Goal: Task Accomplishment & Management: Complete application form

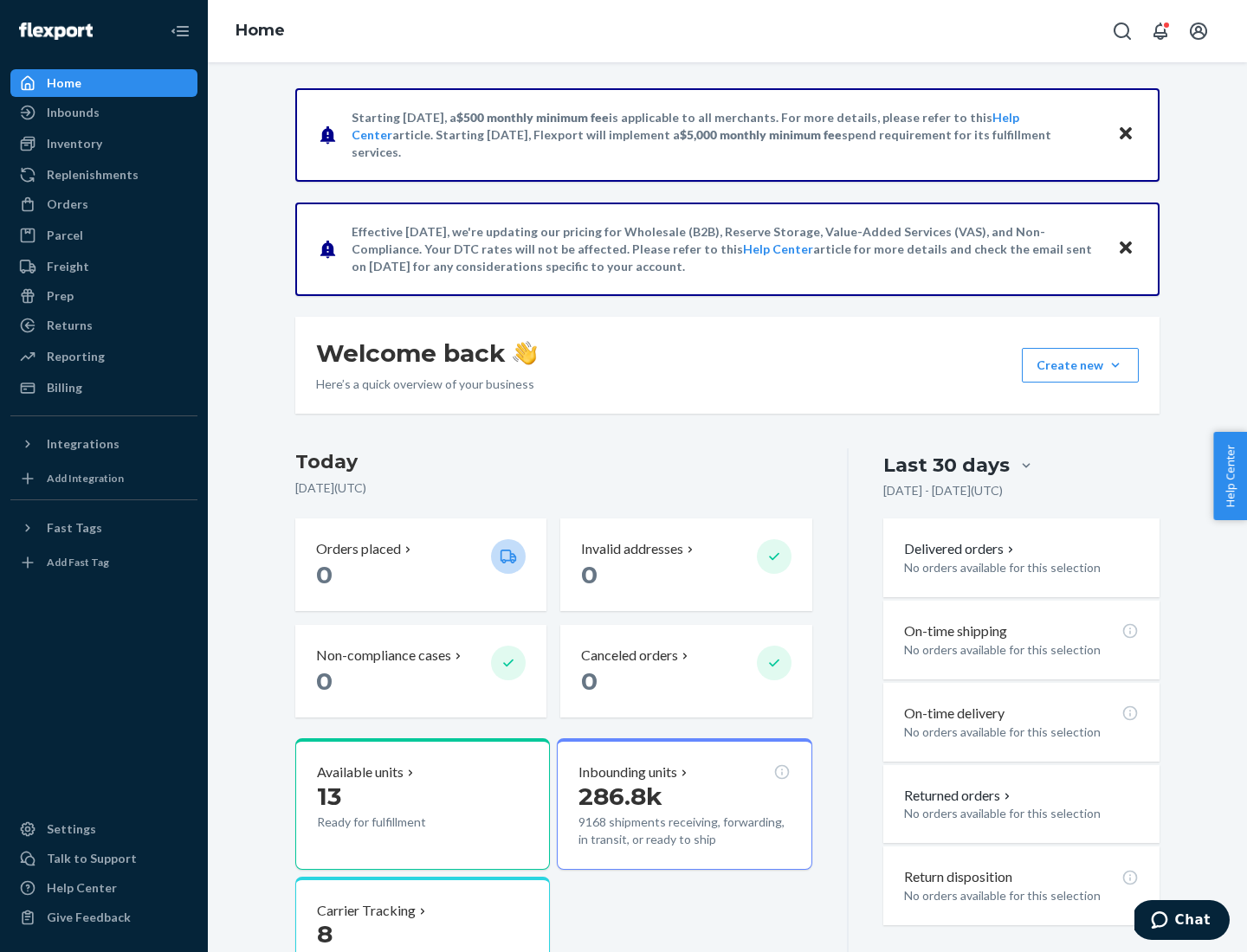
click at [1115, 365] on button "Create new Create new inbound Create new order Create new product" at bounding box center [1080, 365] width 117 height 35
click at [104, 113] on div "Inbounds" at bounding box center [104, 112] width 184 height 25
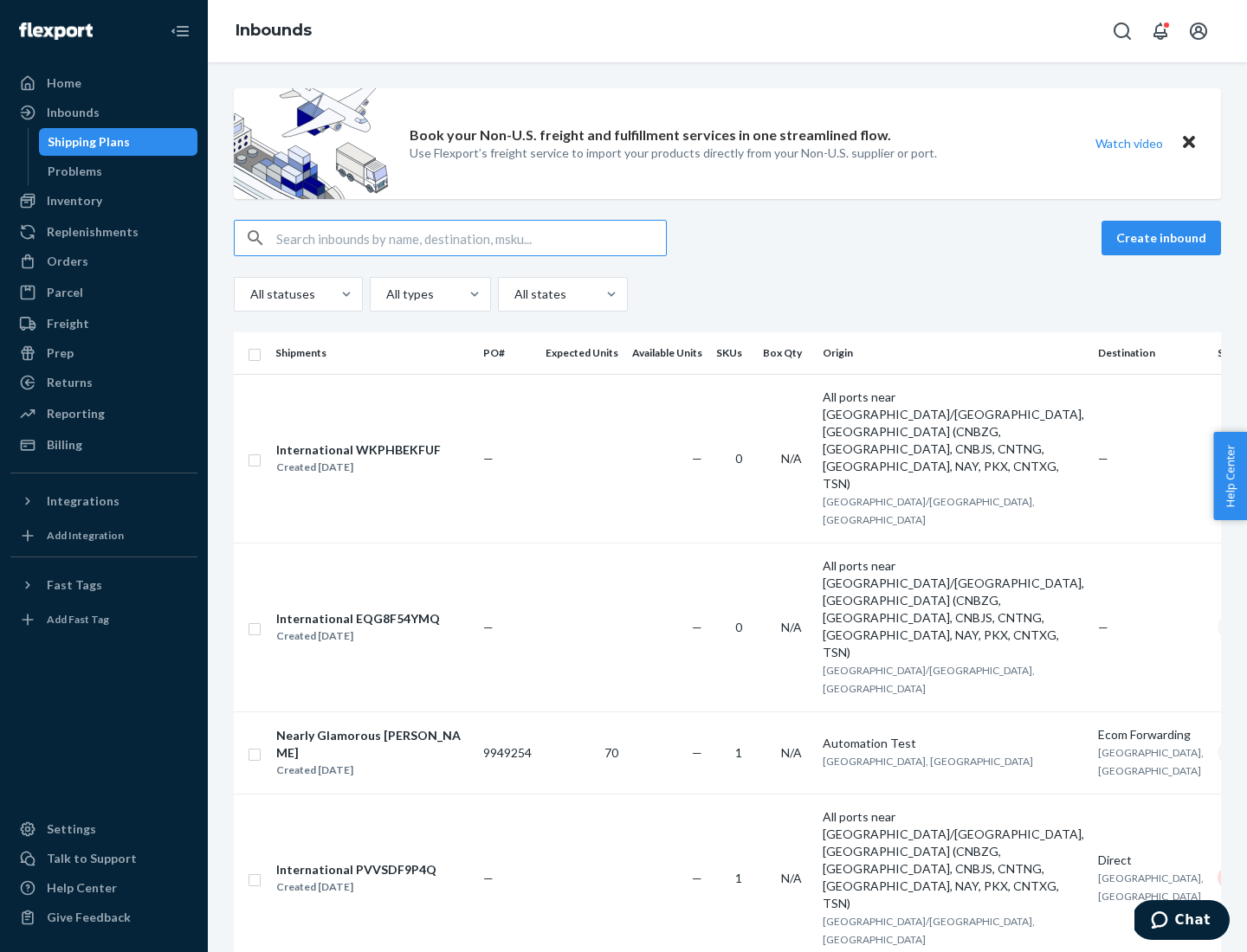
click at [1164, 238] on button "Create inbound" at bounding box center [1161, 238] width 119 height 35
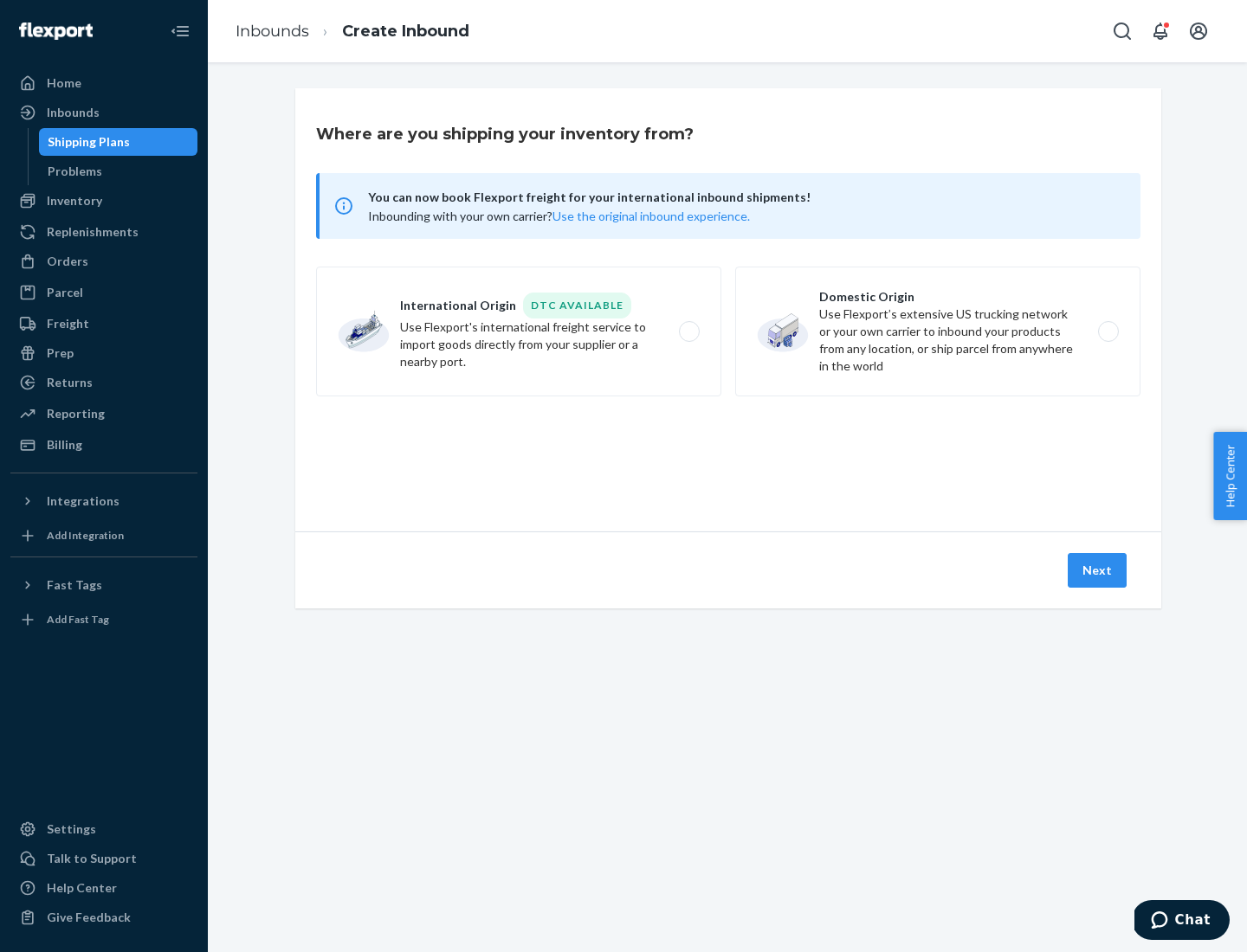
click at [938, 331] on label "Domestic Origin Use Flexport’s extensive US trucking network or your own carrie…" at bounding box center [938, 331] width 405 height 130
click at [1108, 331] on input "Domestic Origin Use Flexport’s extensive US trucking network or your own carrie…" at bounding box center [1113, 332] width 11 height 11
radio input "true"
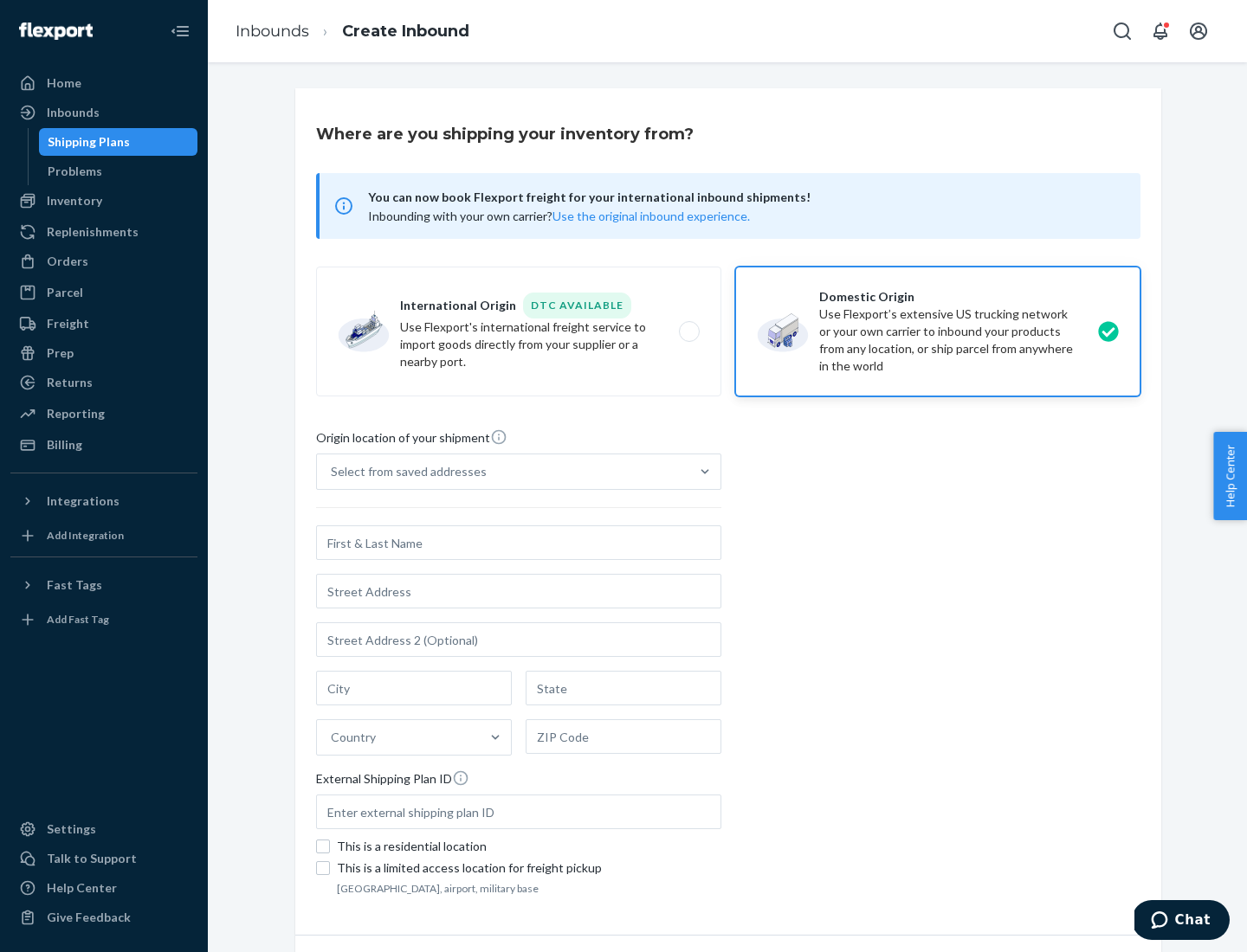
click at [404, 471] on div "Select from saved addresses" at bounding box center [408, 471] width 156 height 17
click at [332, 471] on input "Select from saved addresses" at bounding box center [331, 471] width 2 height 17
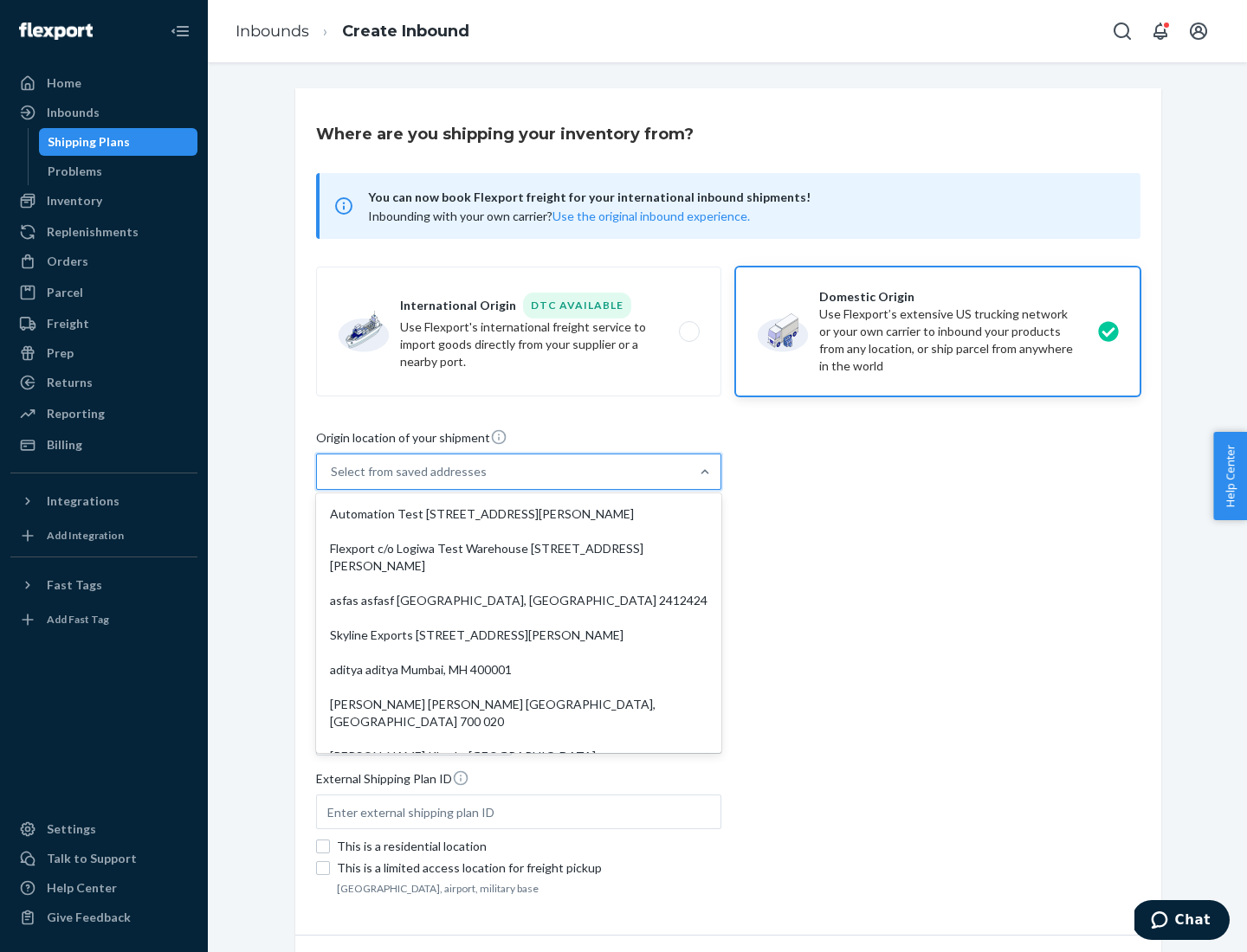
scroll to position [7, 0]
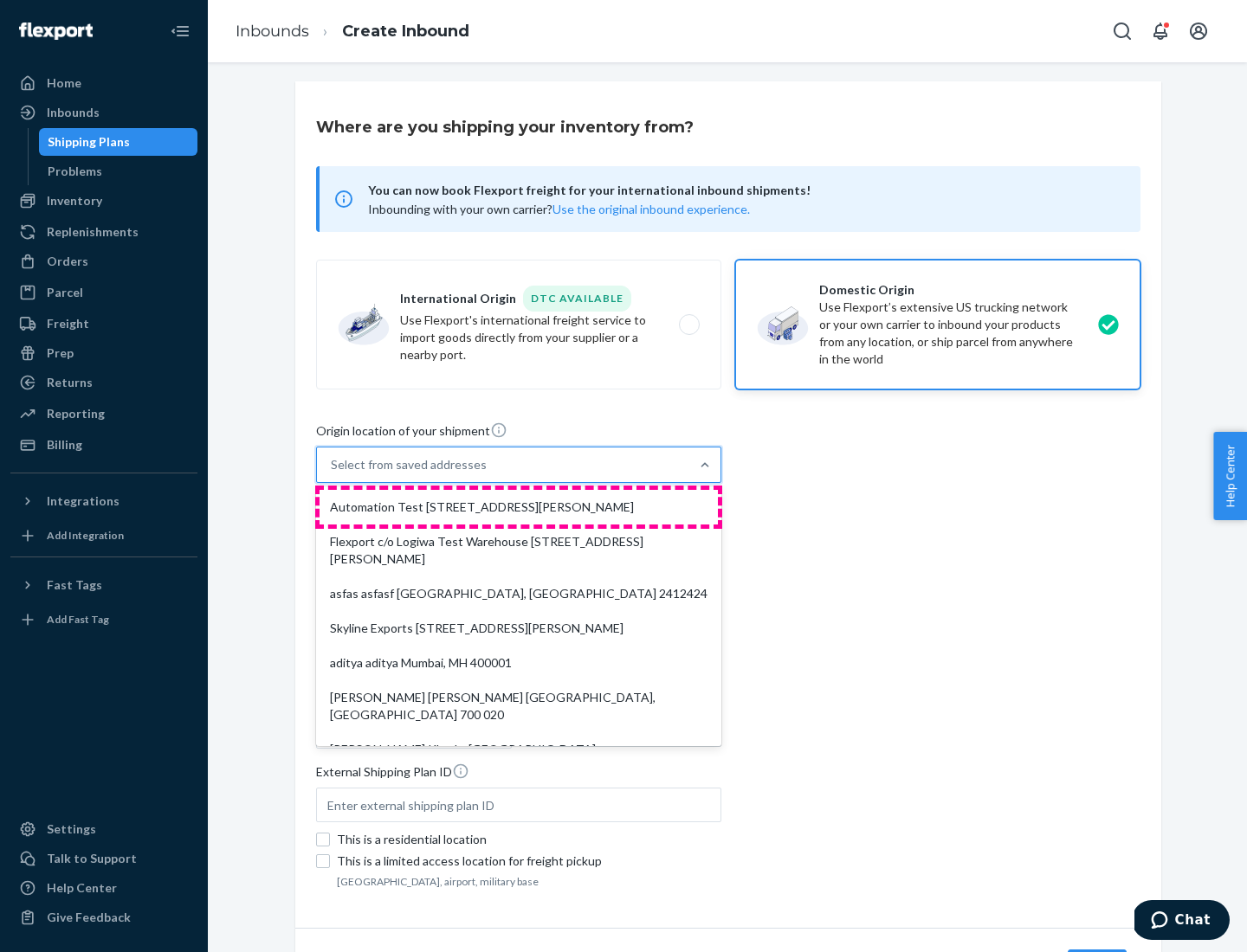
click at [519, 507] on div "Automation Test [STREET_ADDRESS][PERSON_NAME]" at bounding box center [519, 507] width 399 height 35
click at [332, 473] on input "option Automation Test [STREET_ADDRESS][PERSON_NAME]. 9 results available. Use …" at bounding box center [331, 464] width 2 height 17
type input "Automation Test"
type input "9th Floor"
type input "[GEOGRAPHIC_DATA]"
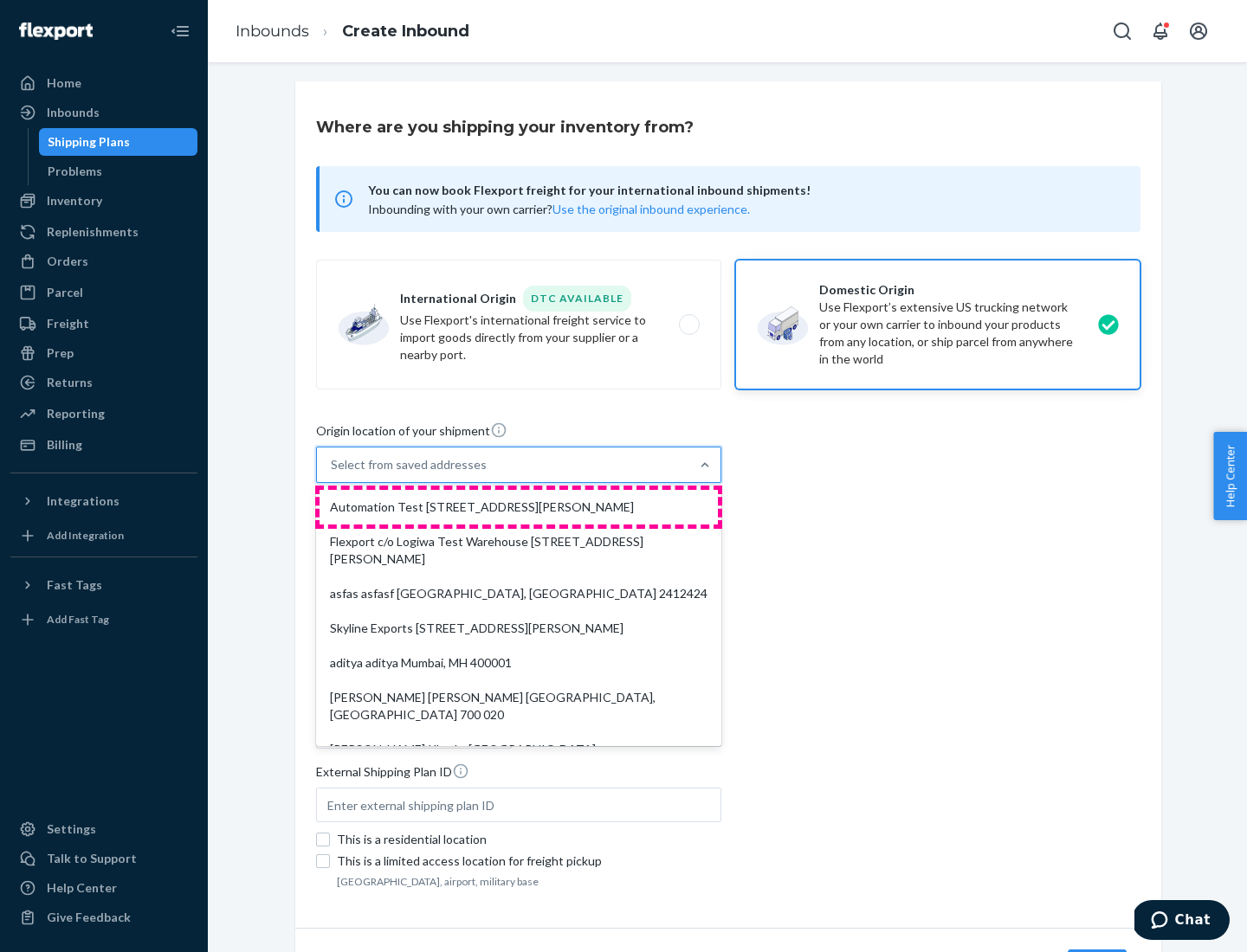
type input "CA"
type input "94104"
type input "[STREET_ADDRESS][PERSON_NAME]"
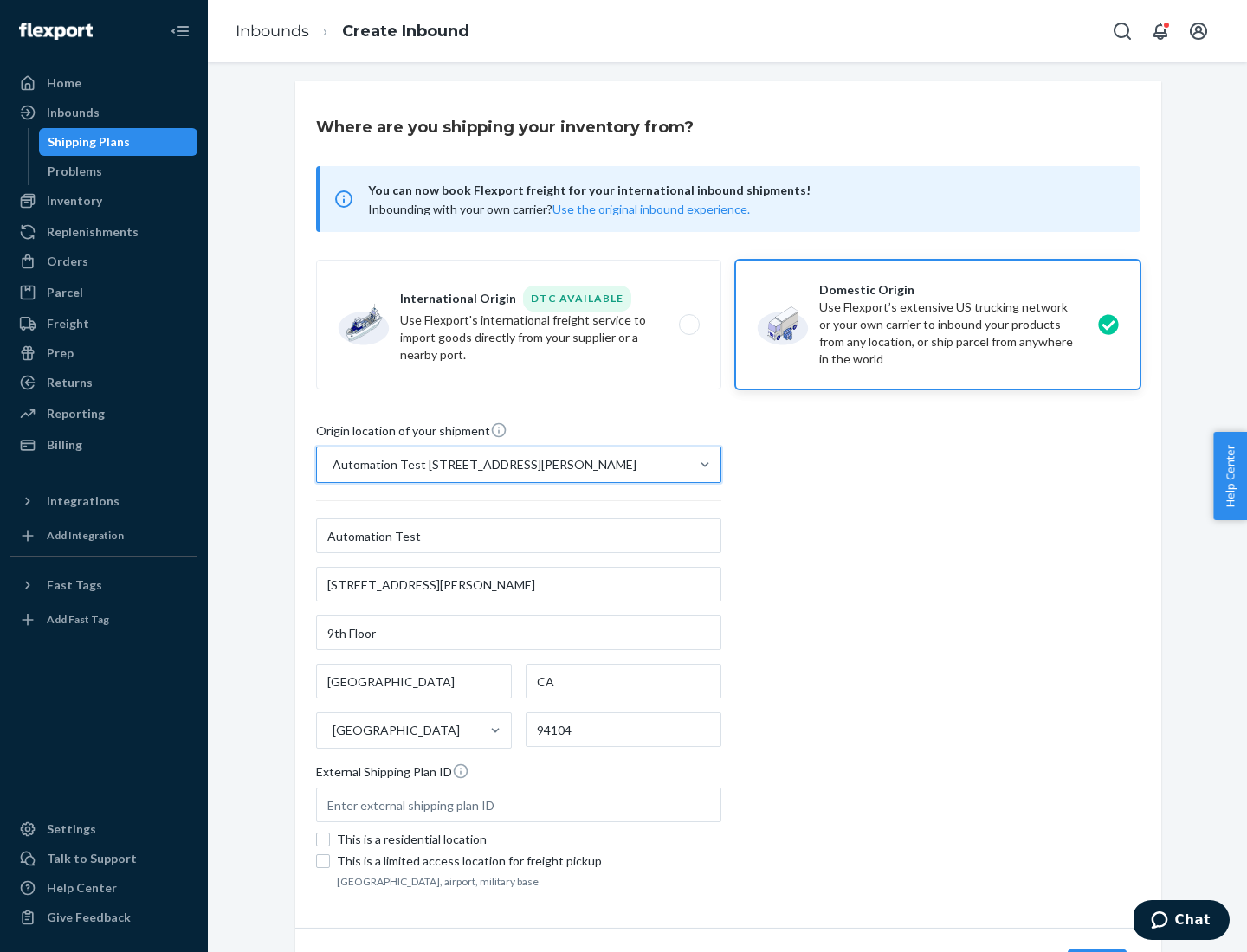
scroll to position [101, 0]
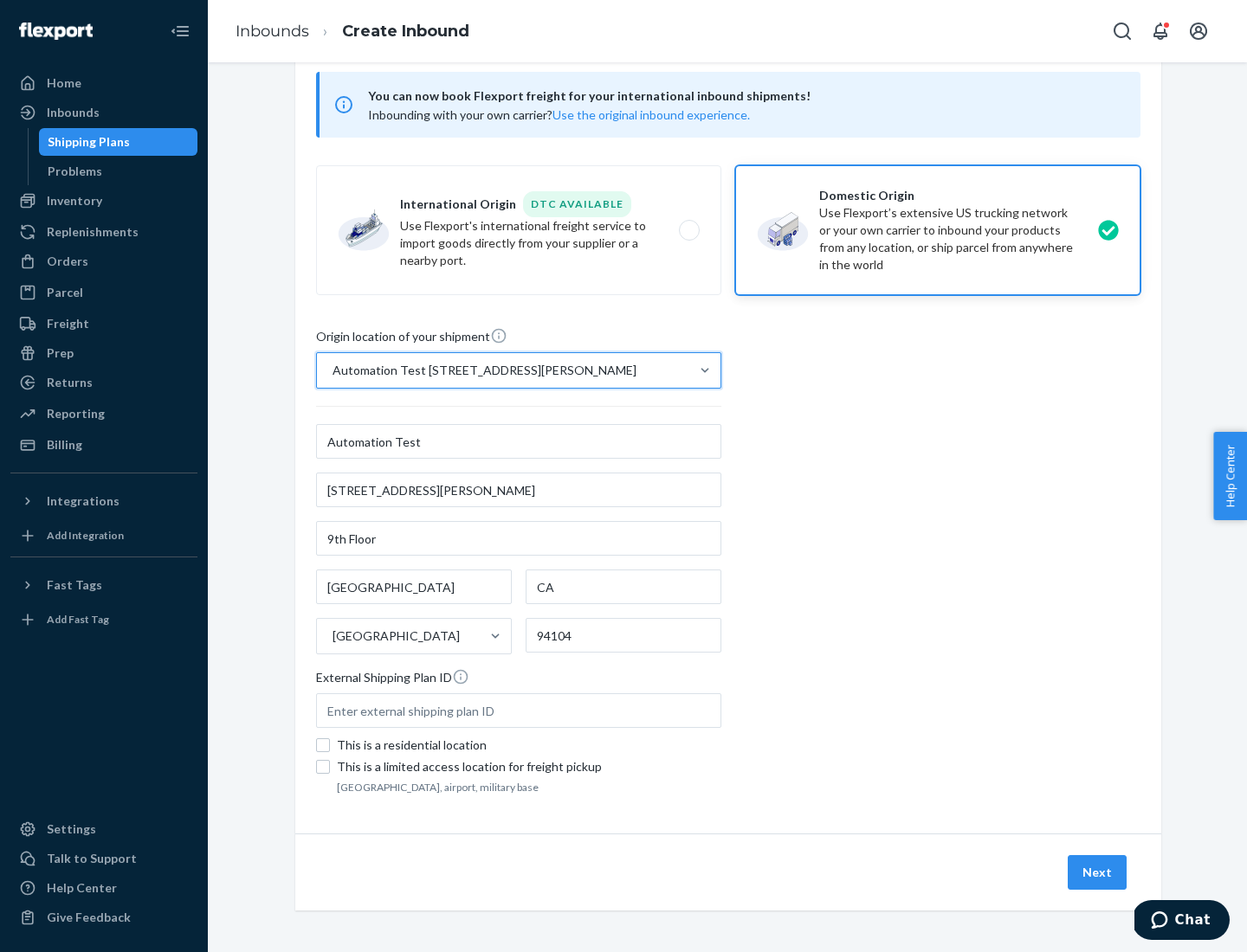
click at [1098, 873] on button "Next" at bounding box center [1097, 873] width 59 height 35
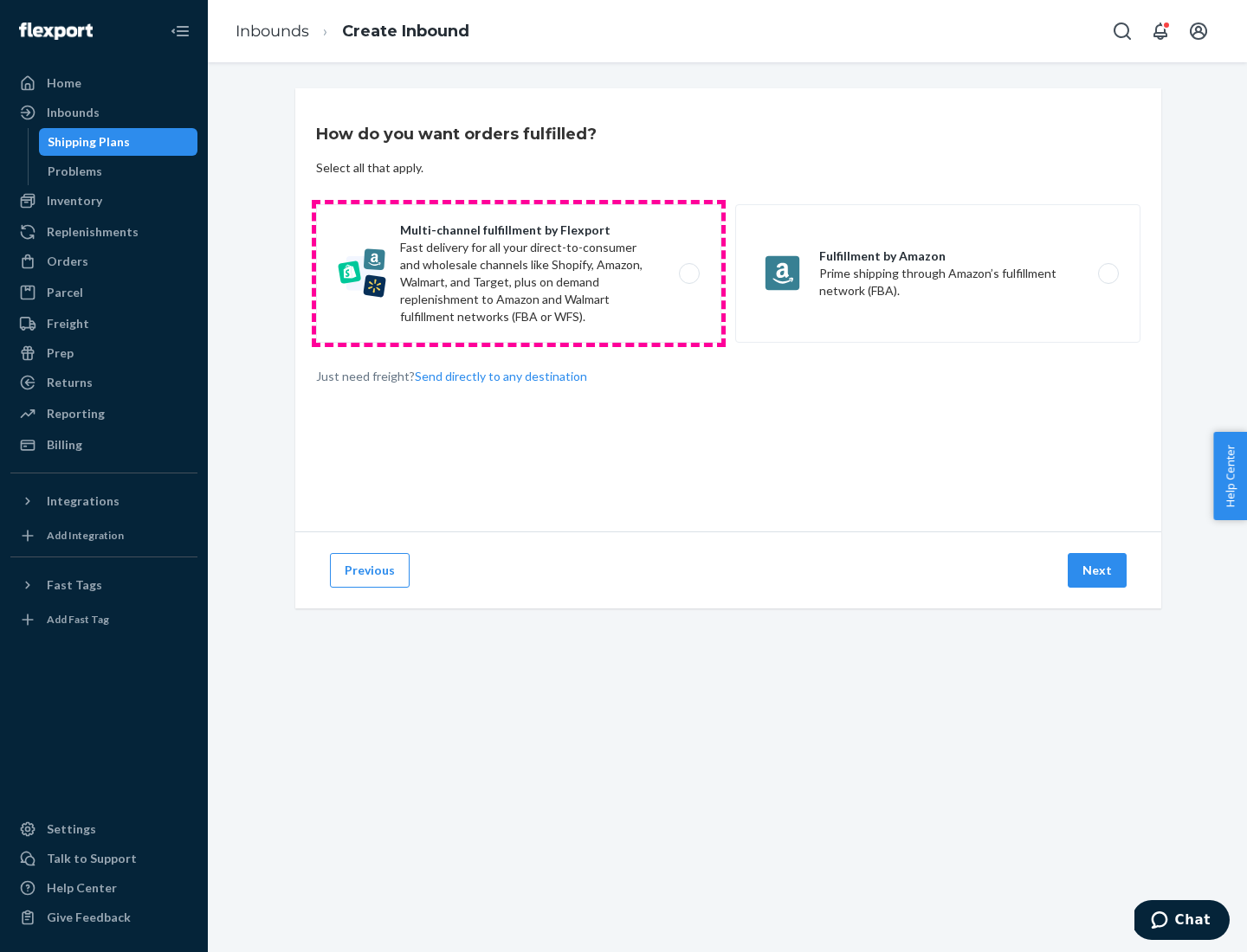
click at [519, 274] on label "Multi-channel fulfillment by Flexport Fast delivery for all your direct-to-cons…" at bounding box center [518, 274] width 405 height 138
click at [688, 274] on input "Multi-channel fulfillment by Flexport Fast delivery for all your direct-to-cons…" at bounding box center [694, 274] width 11 height 11
radio input "true"
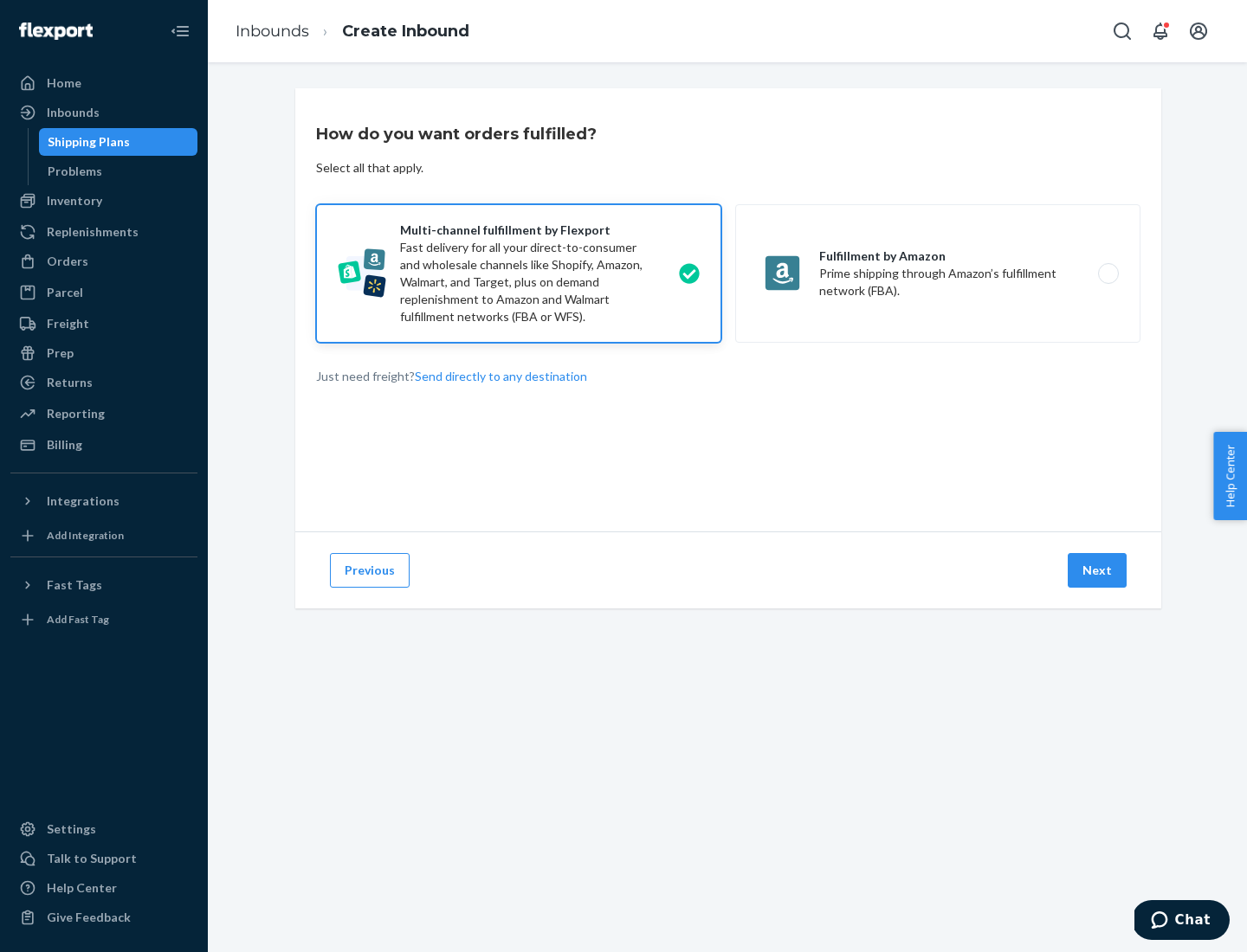
click at [1098, 571] on button "Next" at bounding box center [1097, 571] width 59 height 35
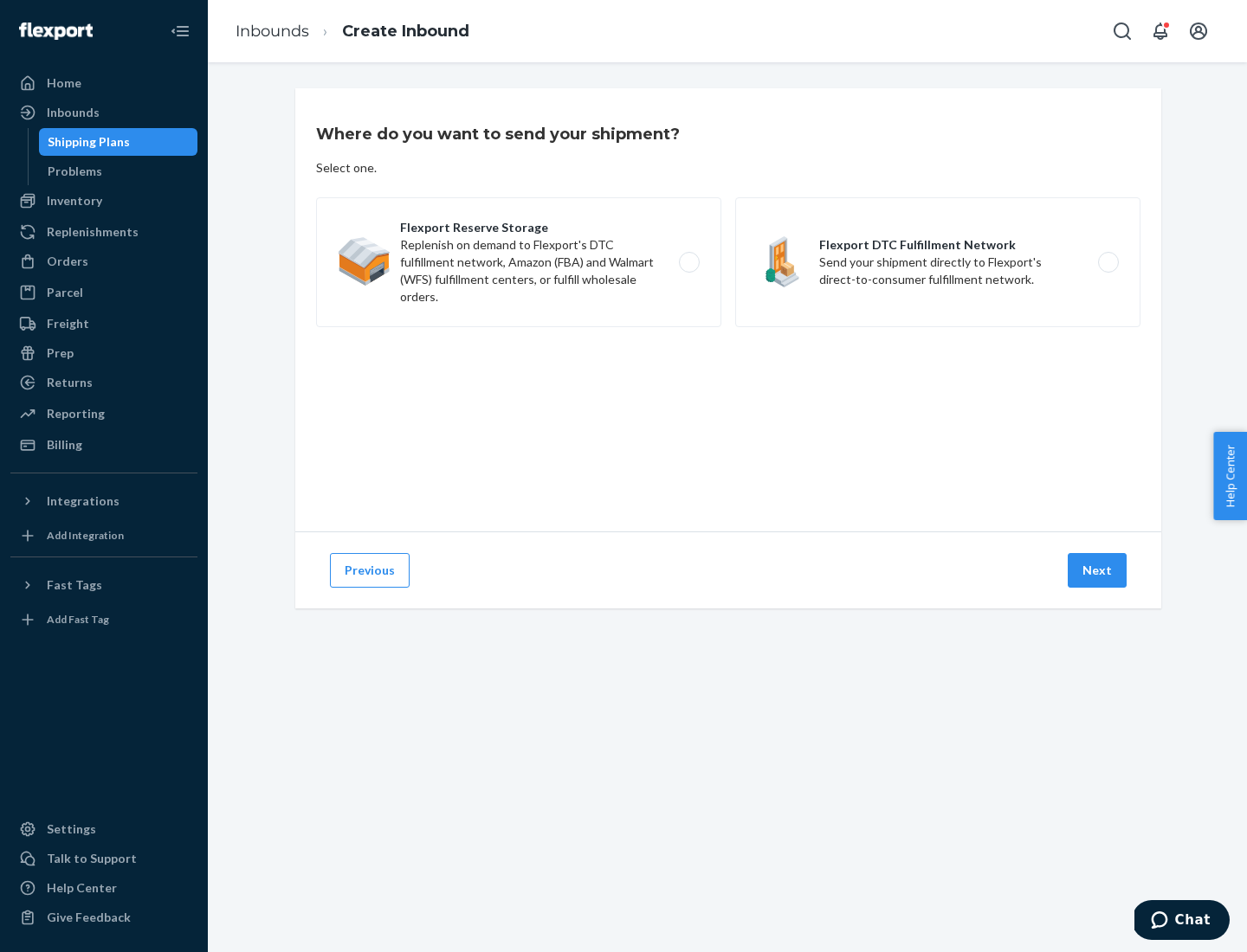
click at [938, 262] on label "Flexport DTC Fulfillment Network Send your shipment directly to Flexport's dire…" at bounding box center [938, 262] width 405 height 130
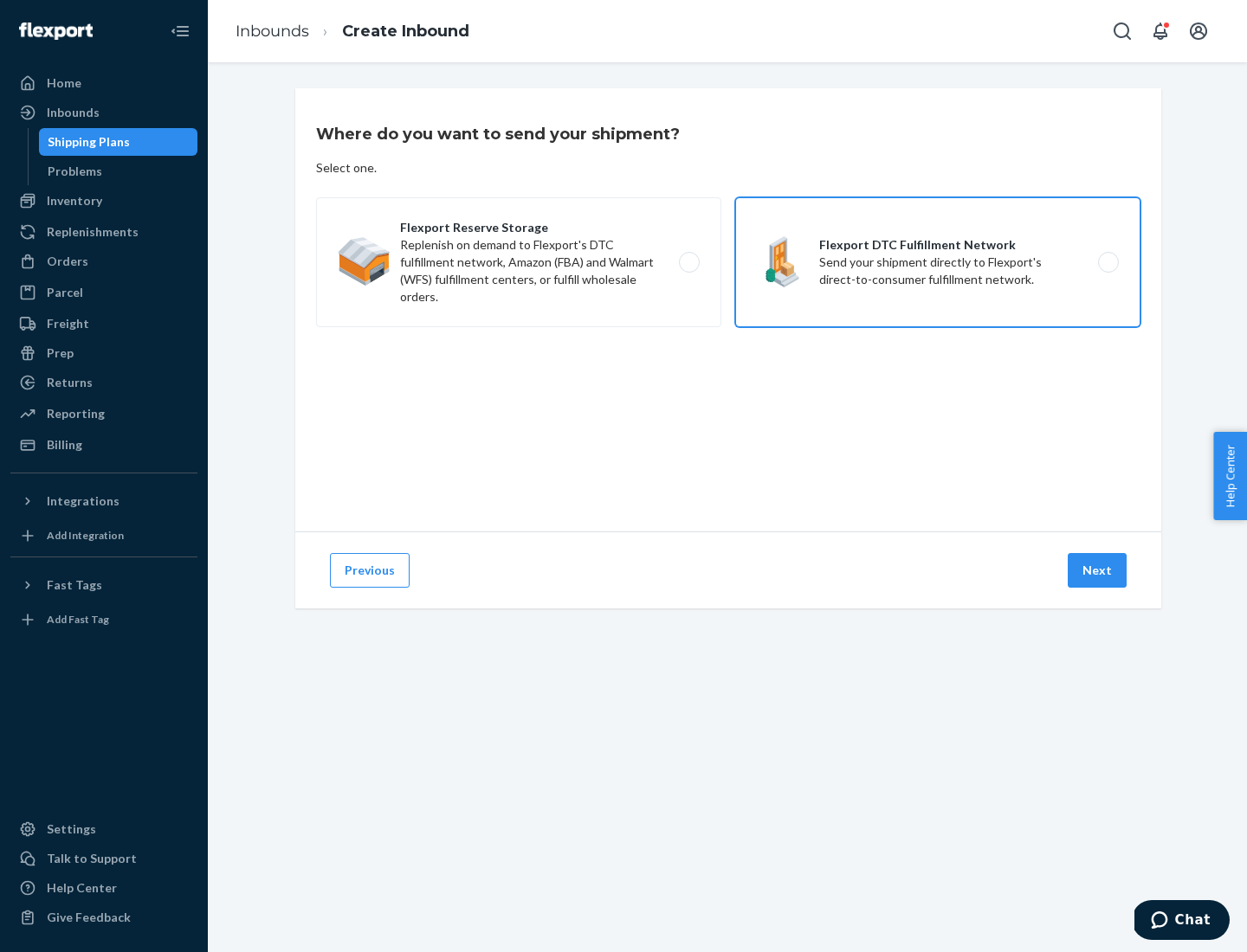
click at [1108, 262] on input "Flexport DTC Fulfillment Network Send your shipment directly to Flexport's dire…" at bounding box center [1113, 263] width 11 height 11
radio input "true"
click at [1098, 571] on button "Next" at bounding box center [1097, 571] width 59 height 35
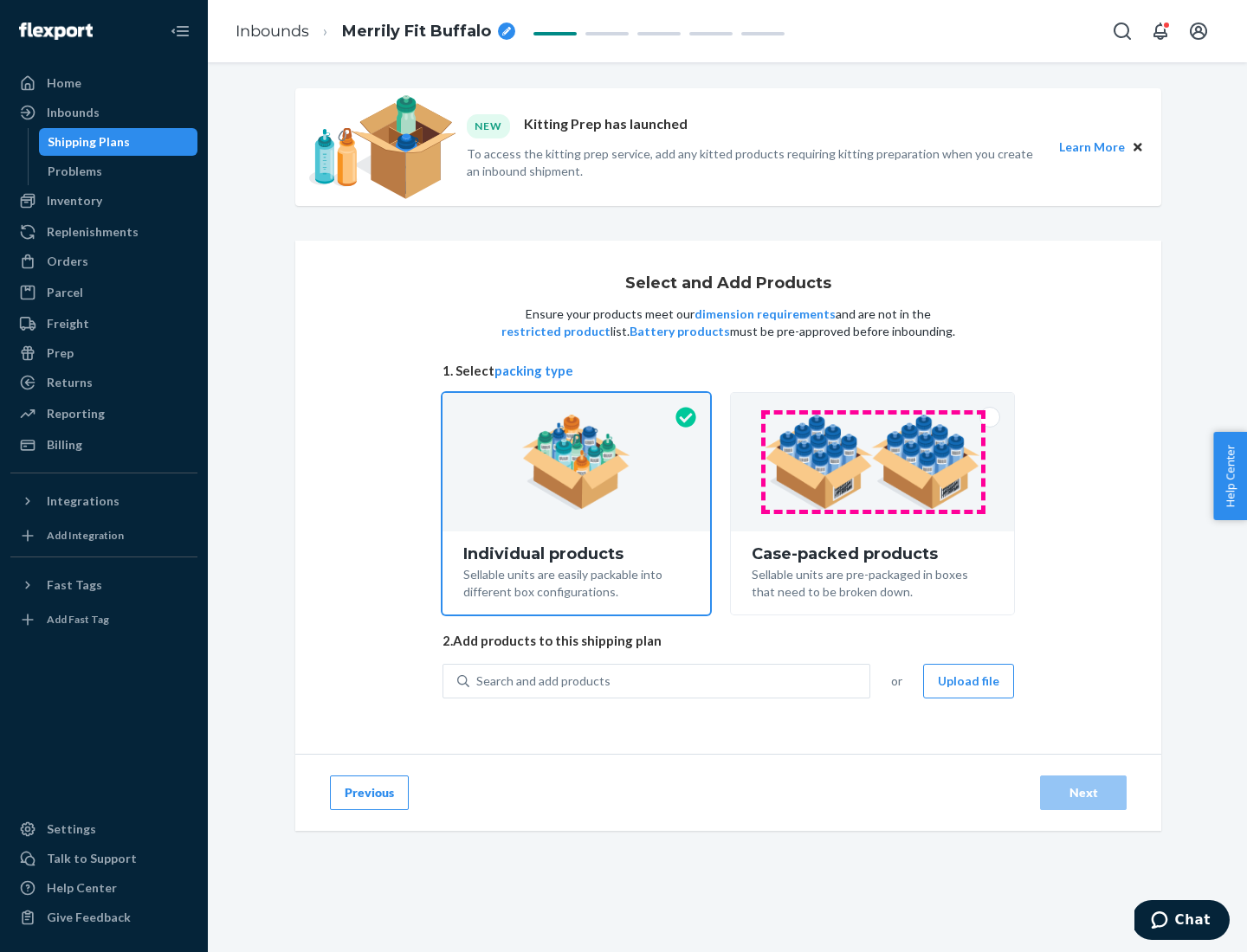
click at [873, 462] on img at bounding box center [872, 462] width 216 height 96
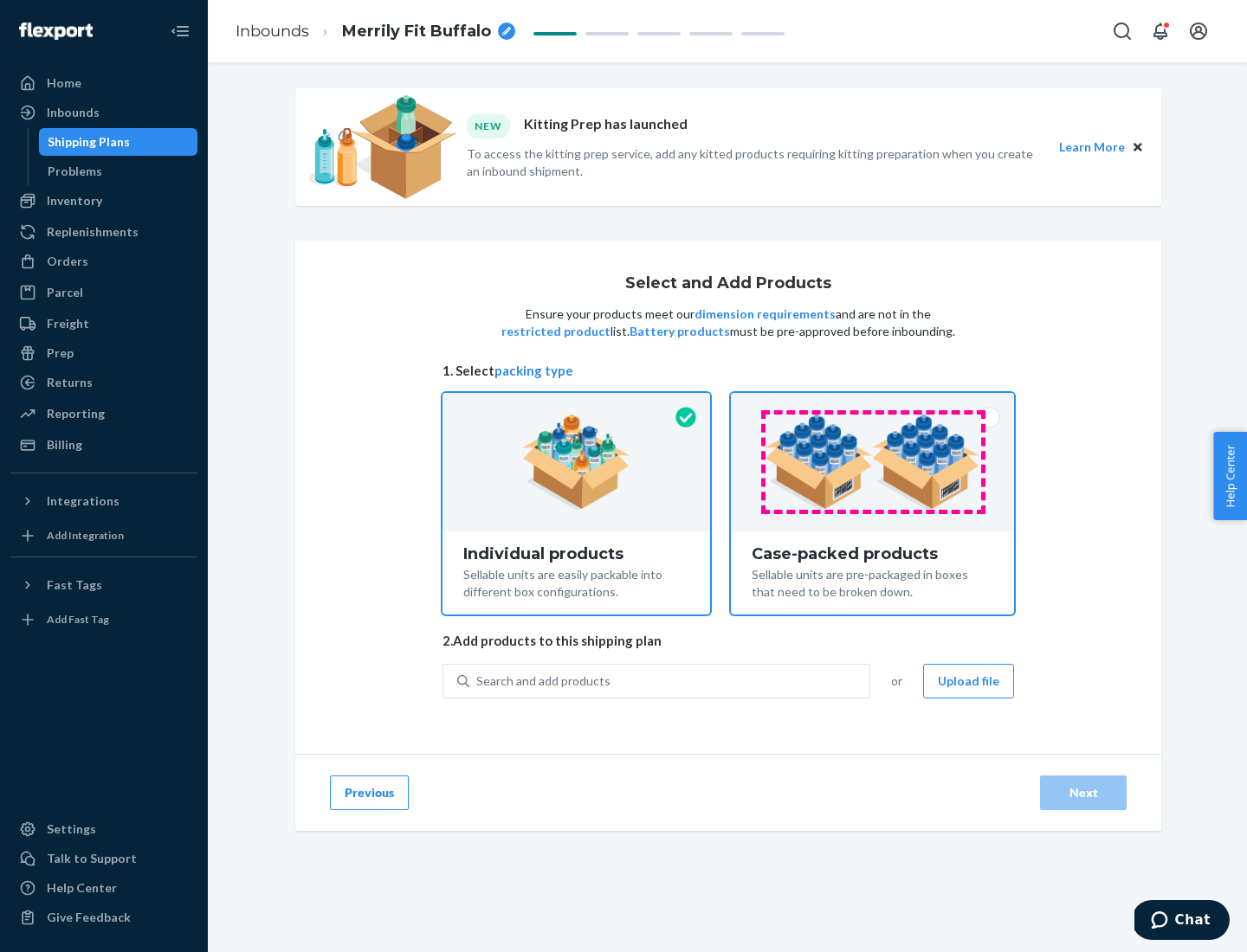
click at [873, 404] on input "Case-packed products Sellable units are pre-packaged in boxes that need to be b…" at bounding box center [872, 399] width 11 height 11
radio input "true"
radio input "false"
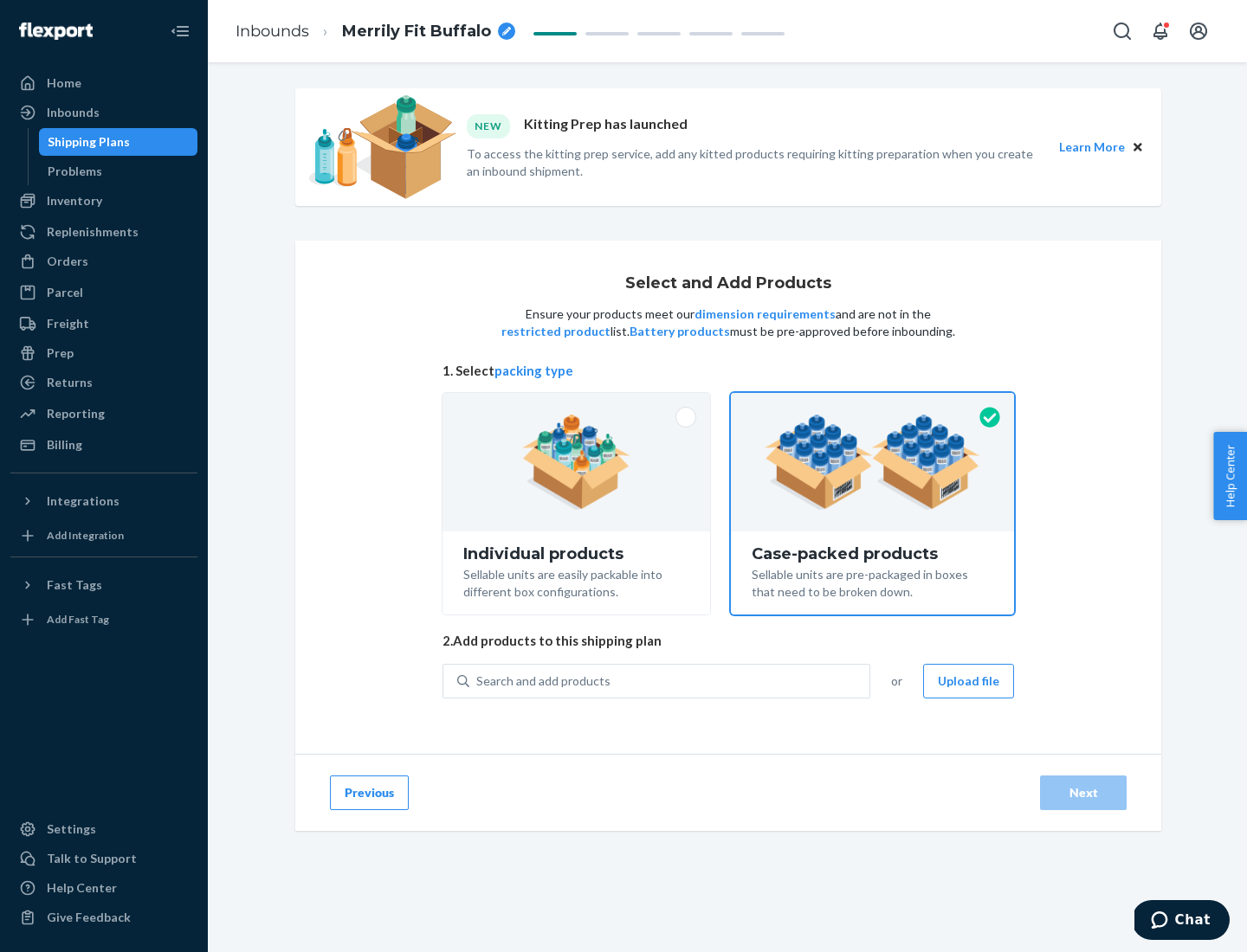
click at [670, 681] on div "Search and add products" at bounding box center [670, 682] width 400 height 31
click at [478, 681] on input "Search and add products" at bounding box center [477, 681] width 2 height 17
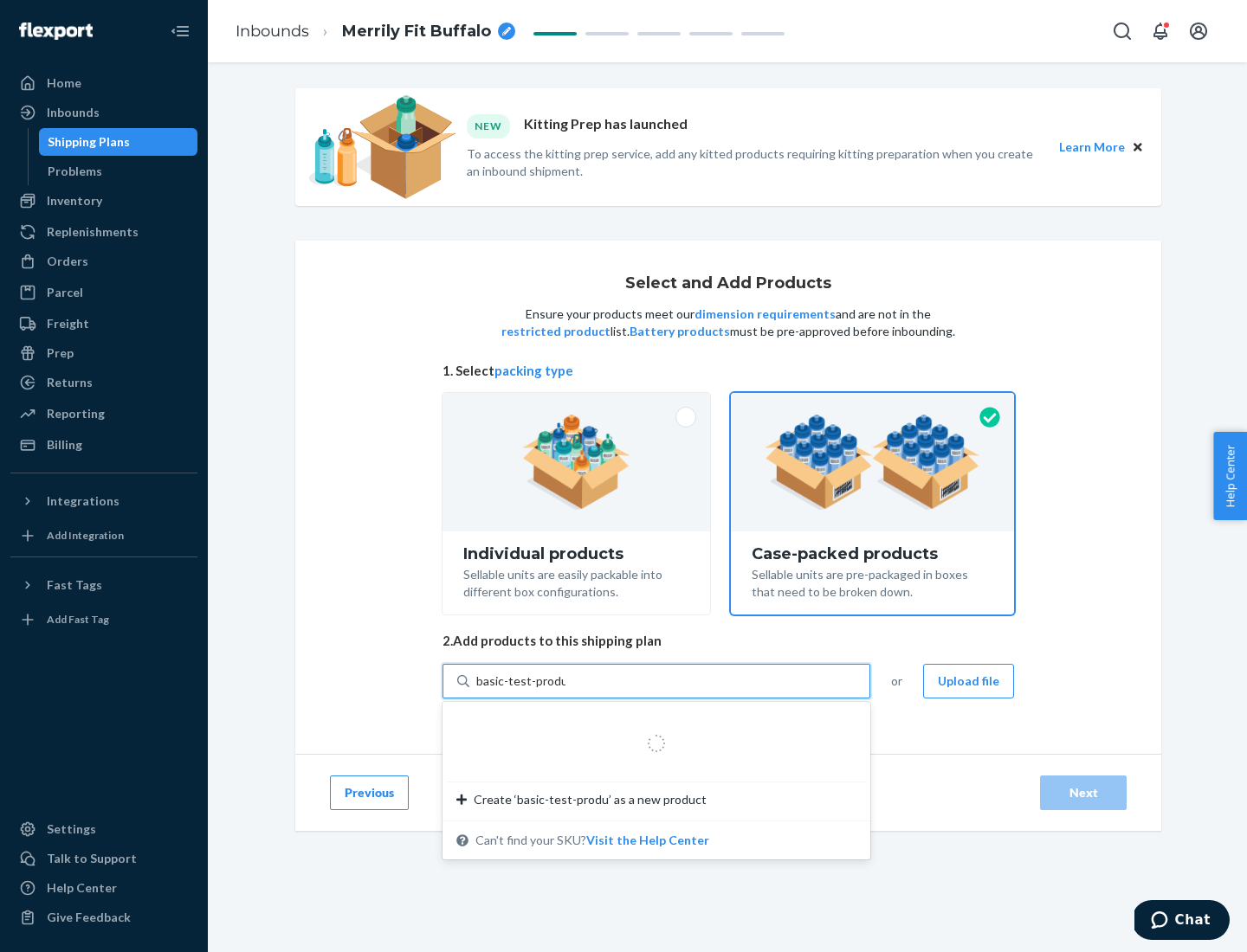
type input "basic-test-product-1"
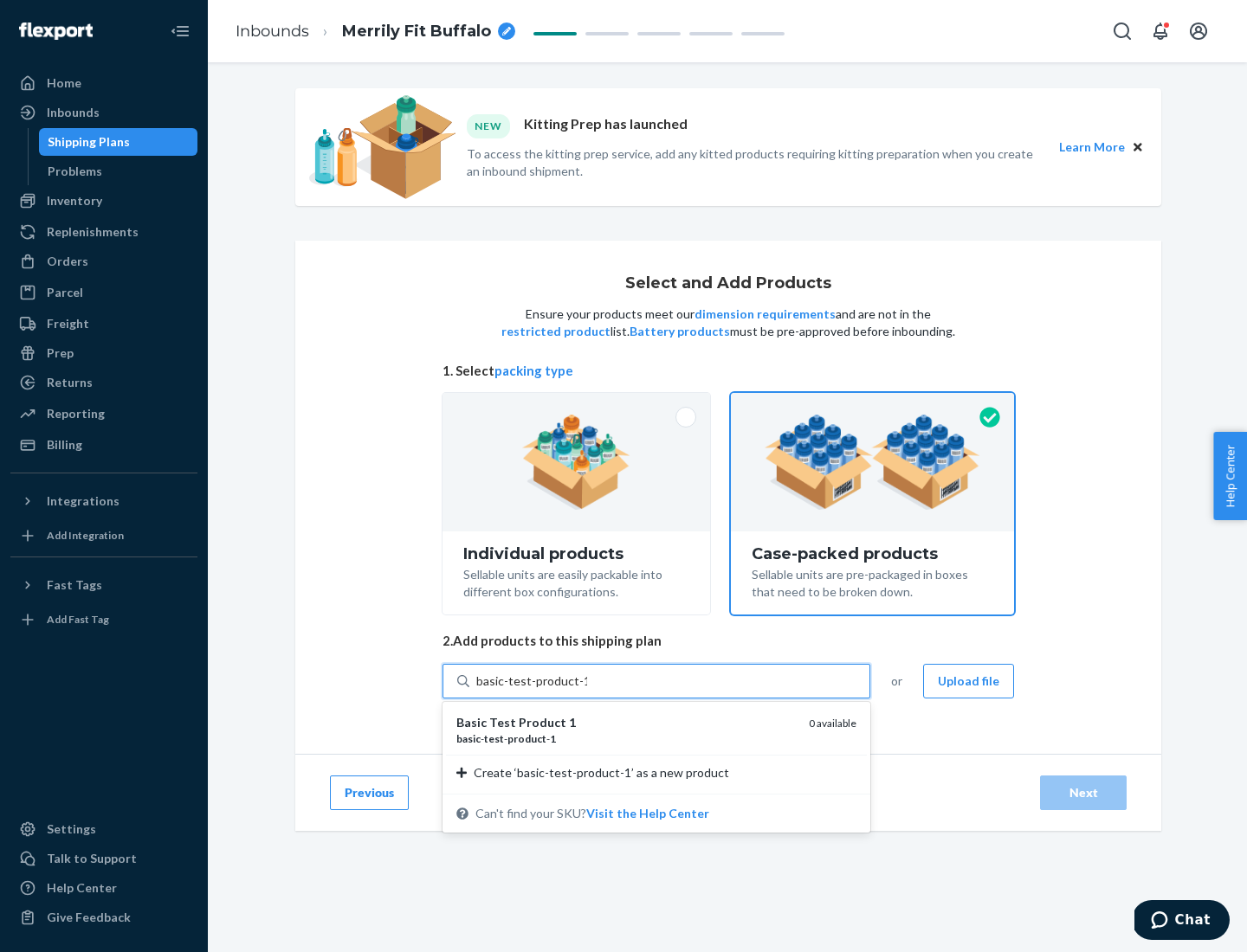
click at [626, 738] on div "basic - test - product - 1" at bounding box center [625, 739] width 339 height 15
click at [587, 690] on input "basic-test-product-1" at bounding box center [532, 681] width 111 height 17
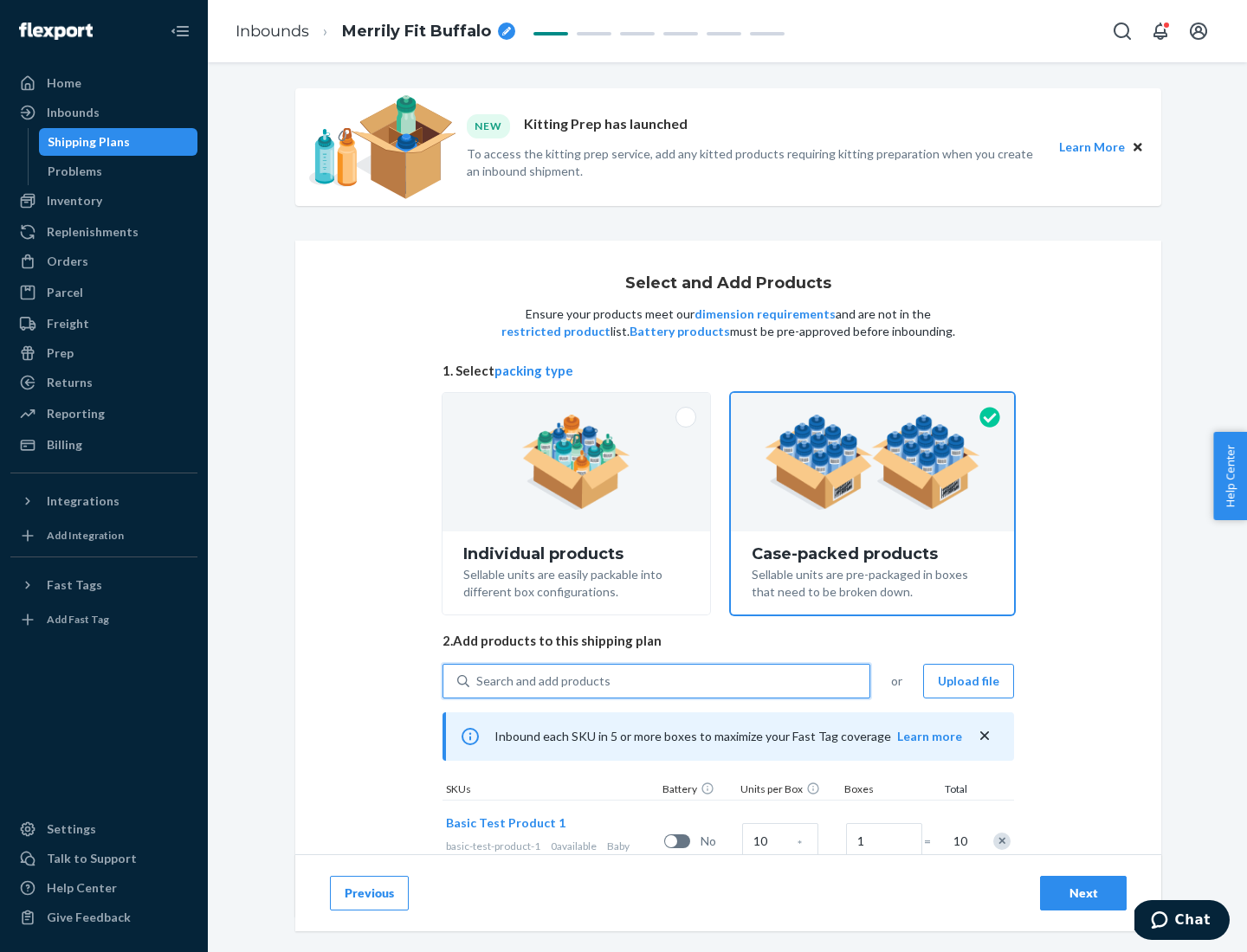
scroll to position [62, 0]
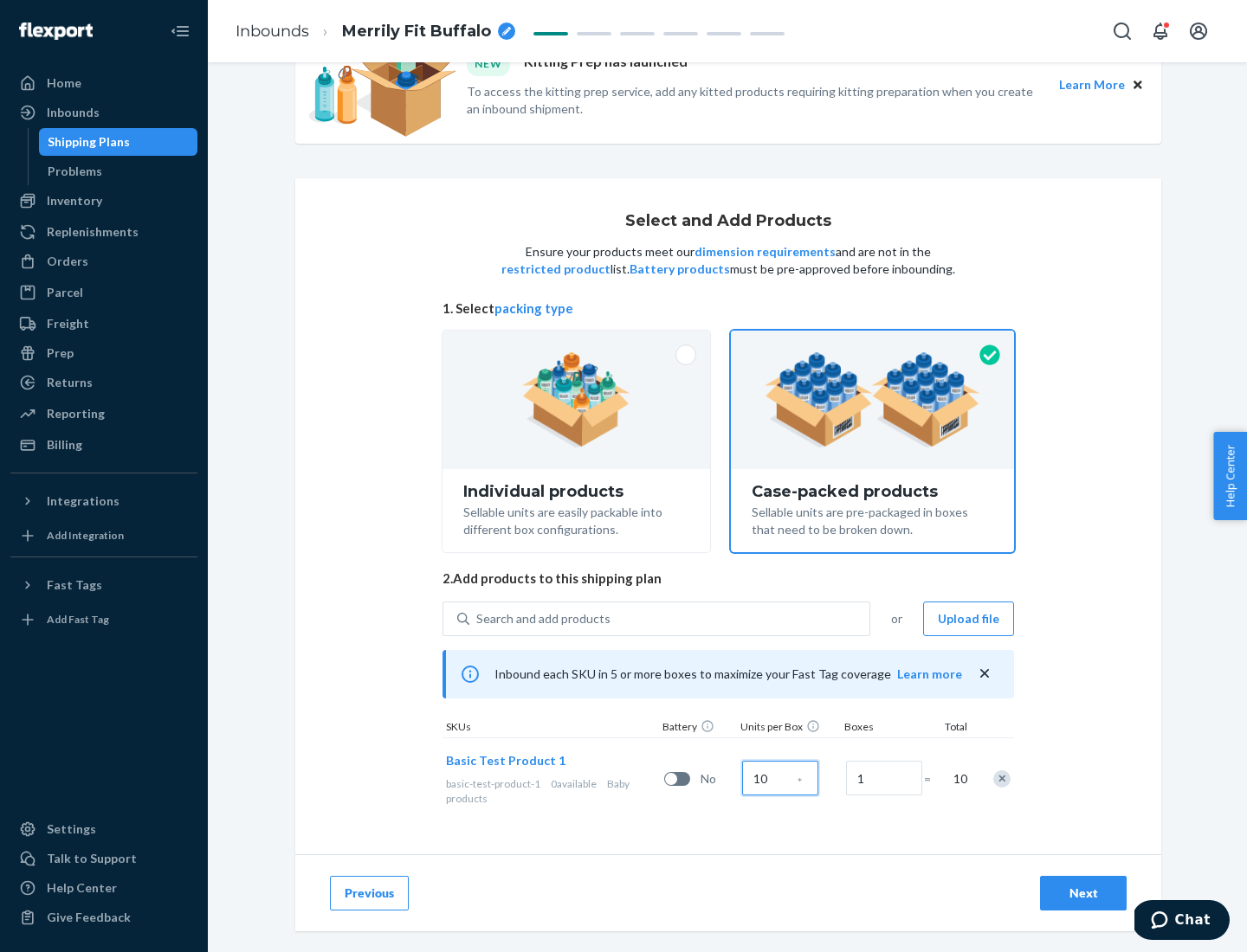
type input "10"
type input "7"
click at [1083, 894] on div "Next" at bounding box center [1083, 893] width 57 height 17
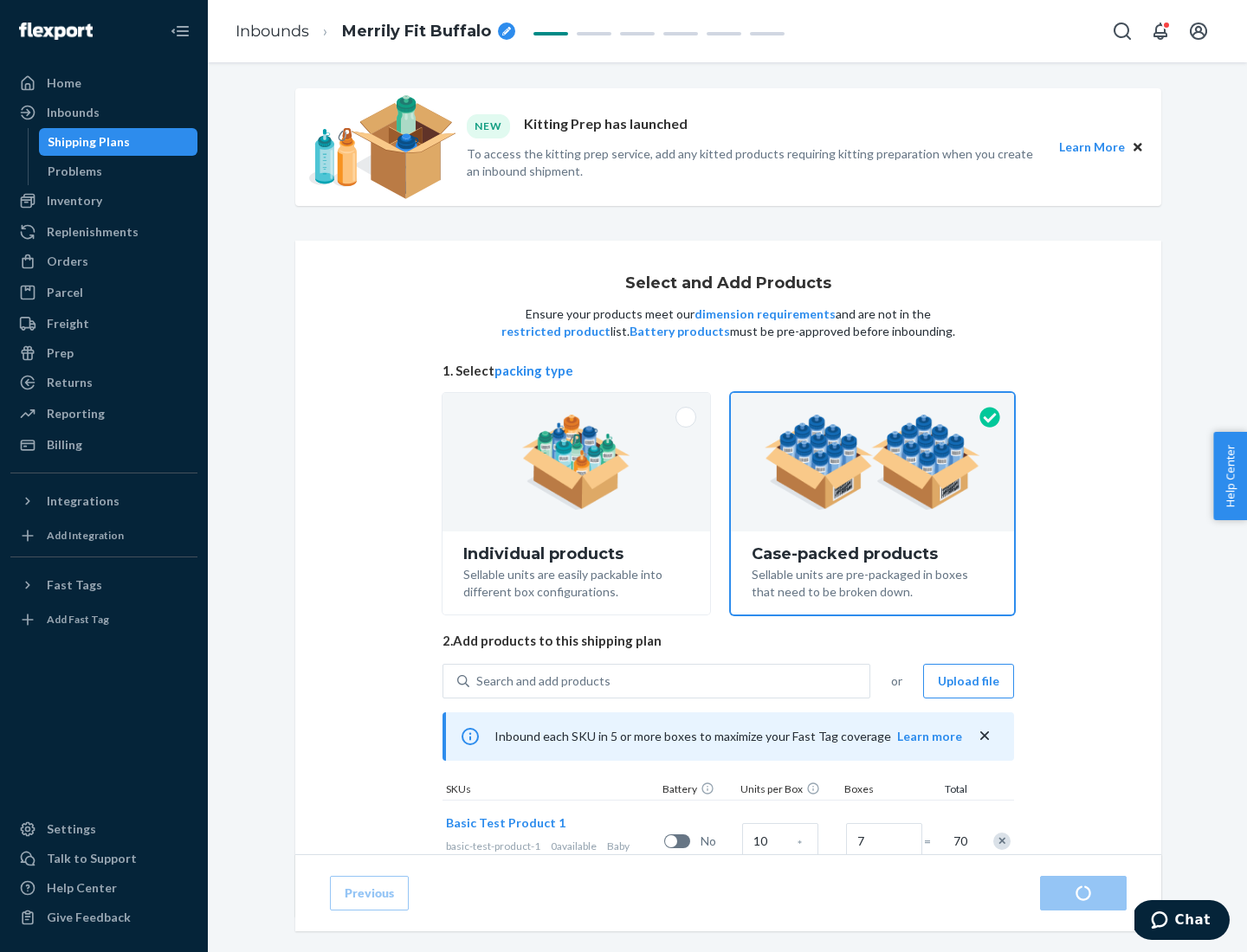
radio input "true"
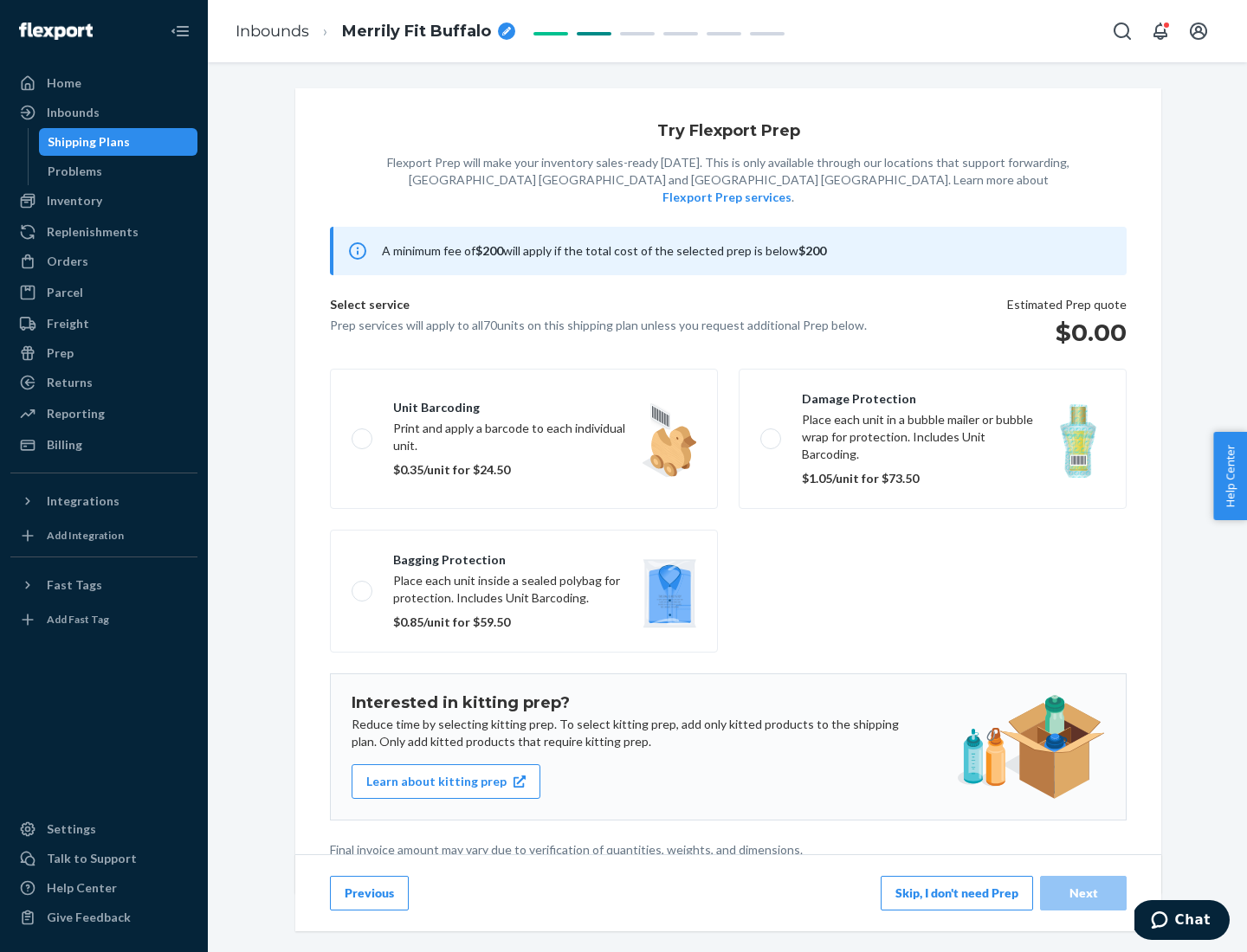
scroll to position [5, 0]
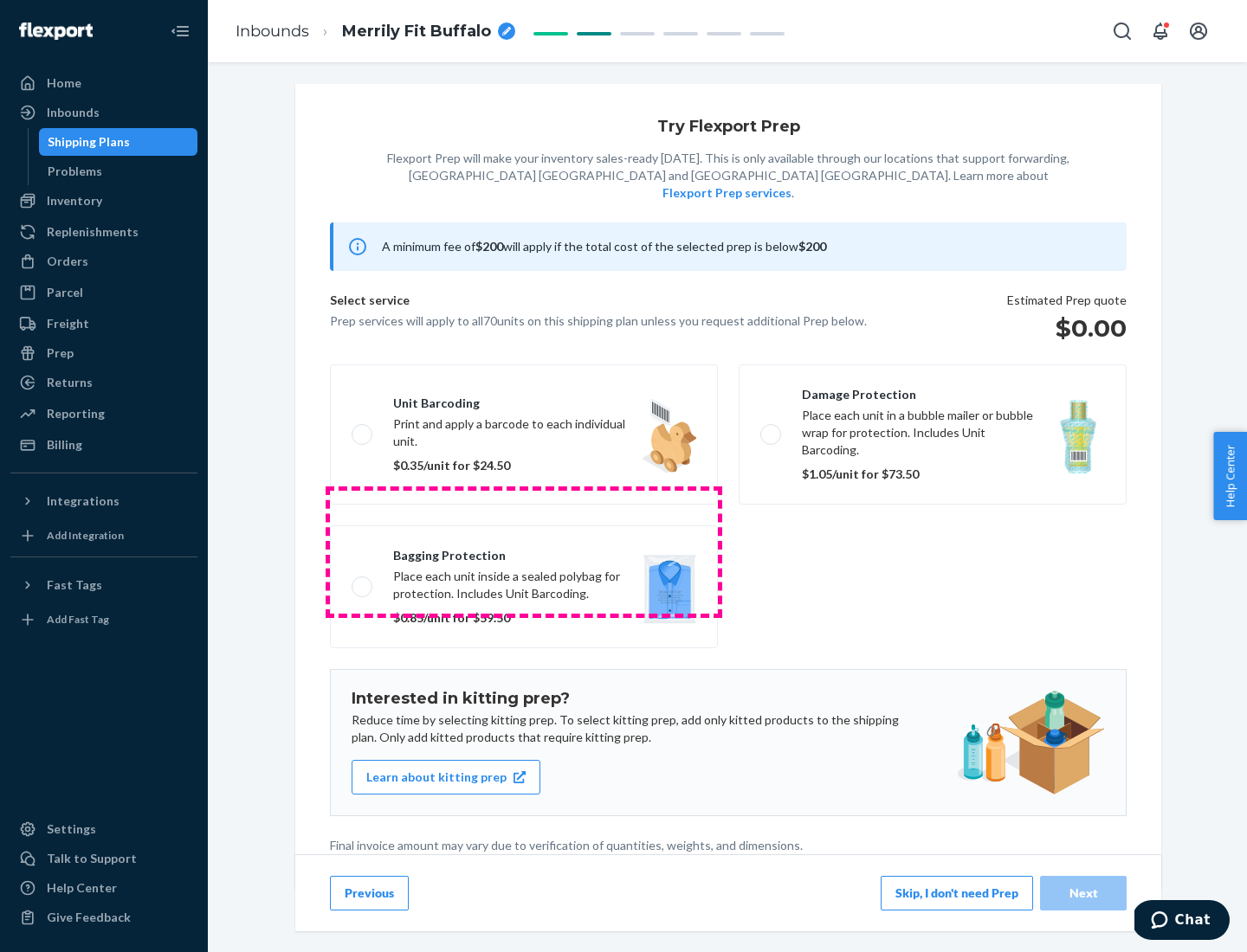
click at [524, 552] on label "Bagging protection Place each unit inside a sealed polybag for protection. Incl…" at bounding box center [523, 586] width 388 height 123
click at [363, 581] on input "Bagging protection Place each unit inside a sealed polybag for protection. Incl…" at bounding box center [357, 586] width 11 height 11
checkbox input "true"
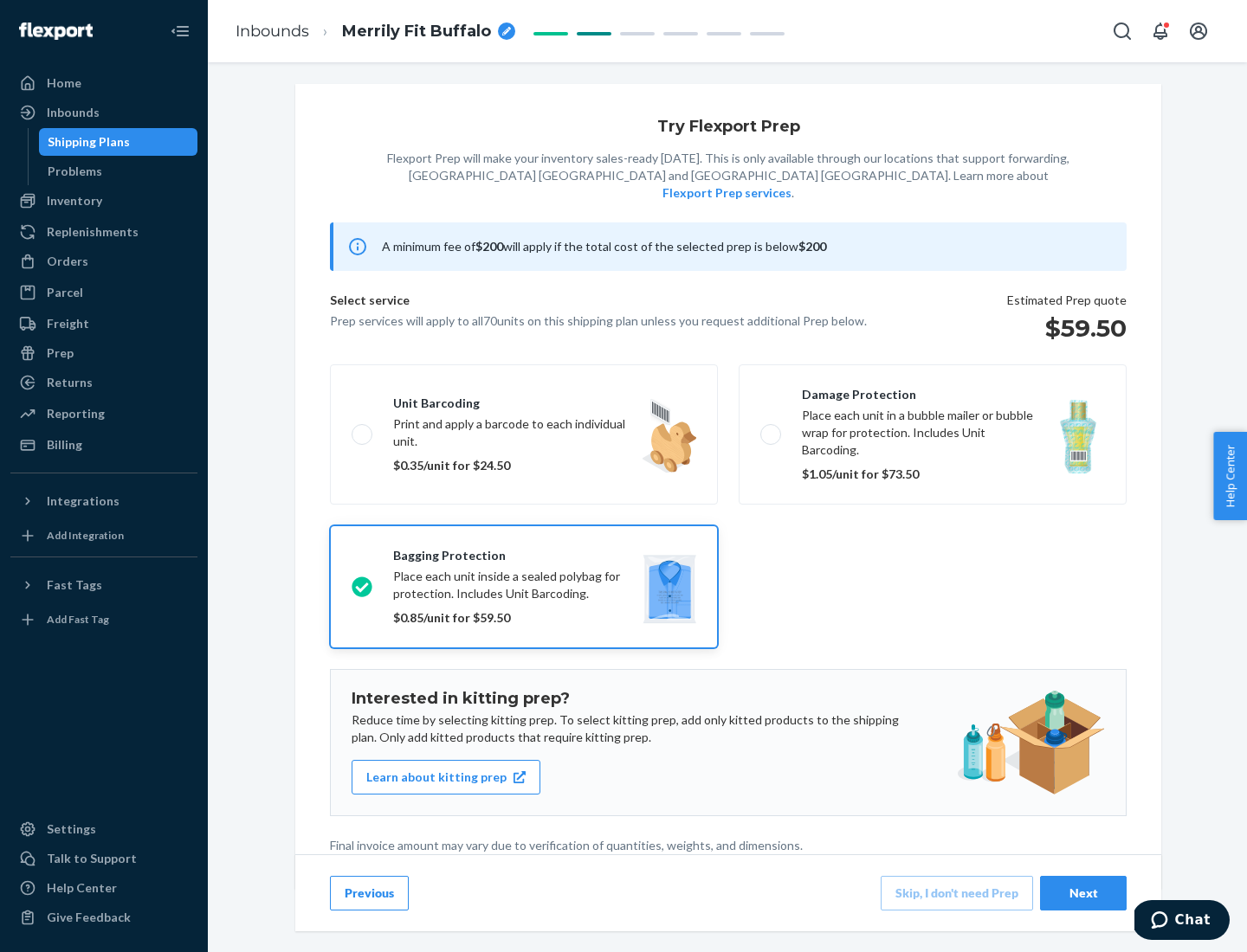
click at [1083, 893] on div "Next" at bounding box center [1083, 893] width 57 height 17
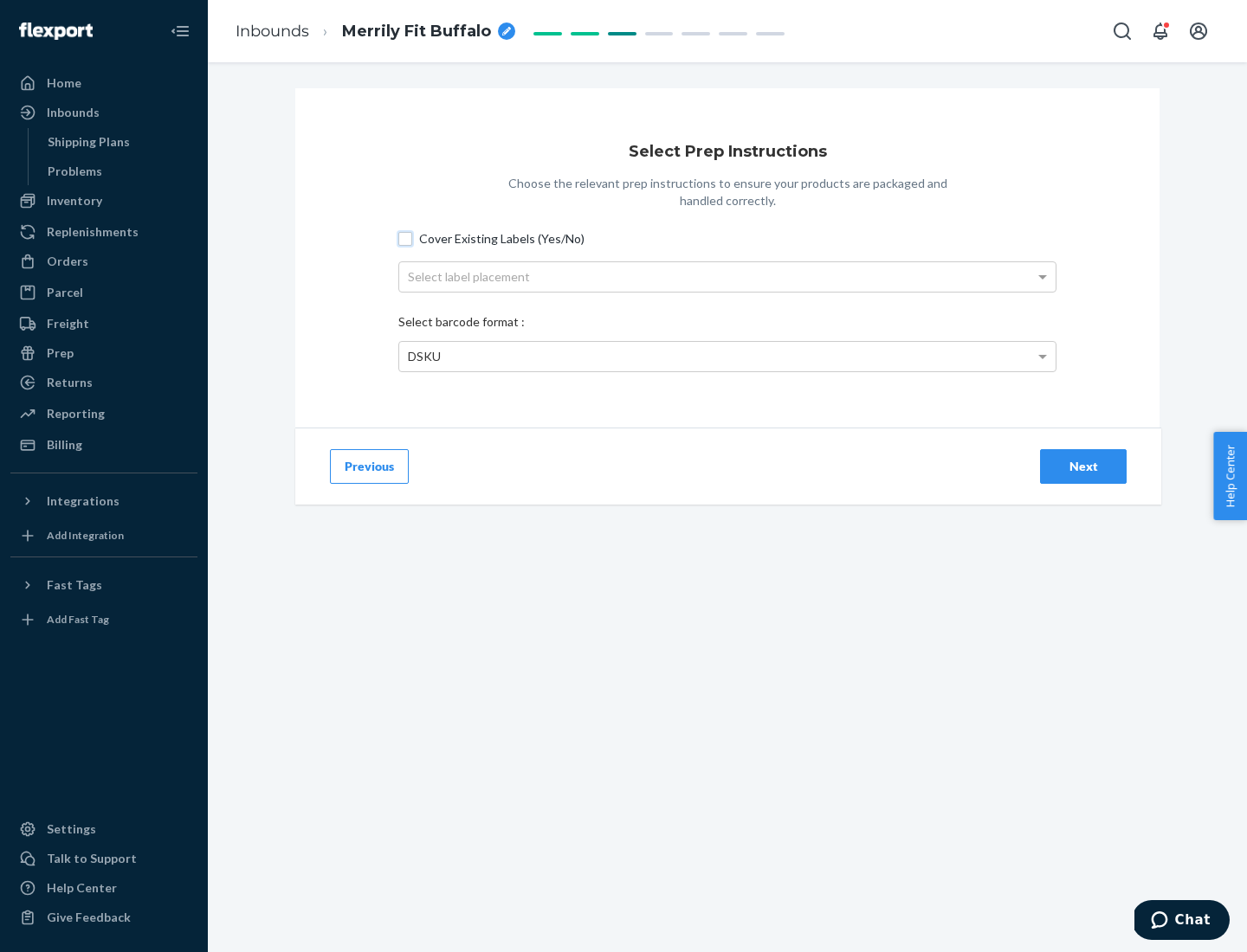
click at [405, 238] on input "Cover Existing Labels (Yes/No)" at bounding box center [405, 238] width 14 height 14
checkbox input "true"
click at [727, 276] on div "Select label placement" at bounding box center [727, 277] width 656 height 29
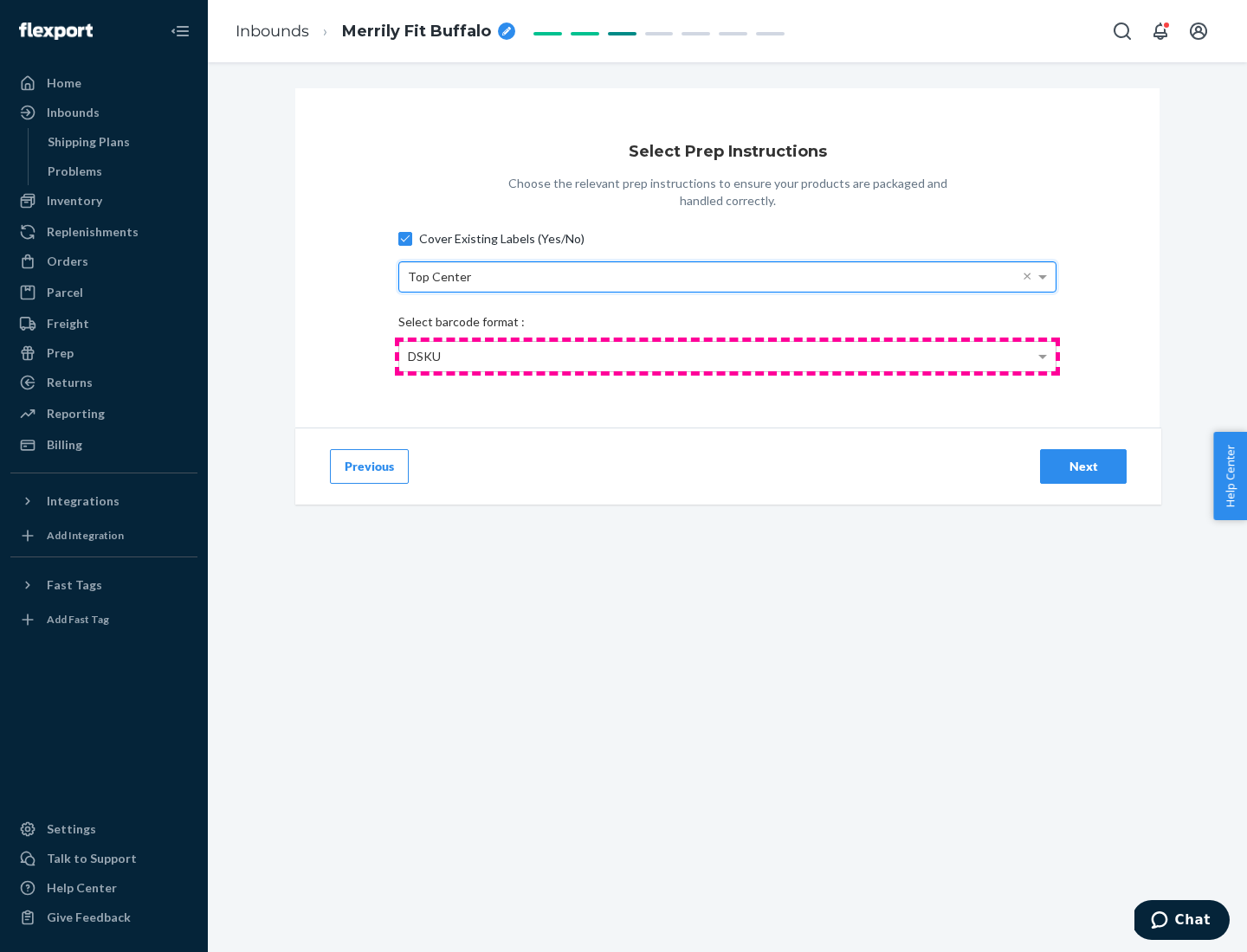
click at [727, 356] on div "DSKU" at bounding box center [727, 357] width 656 height 29
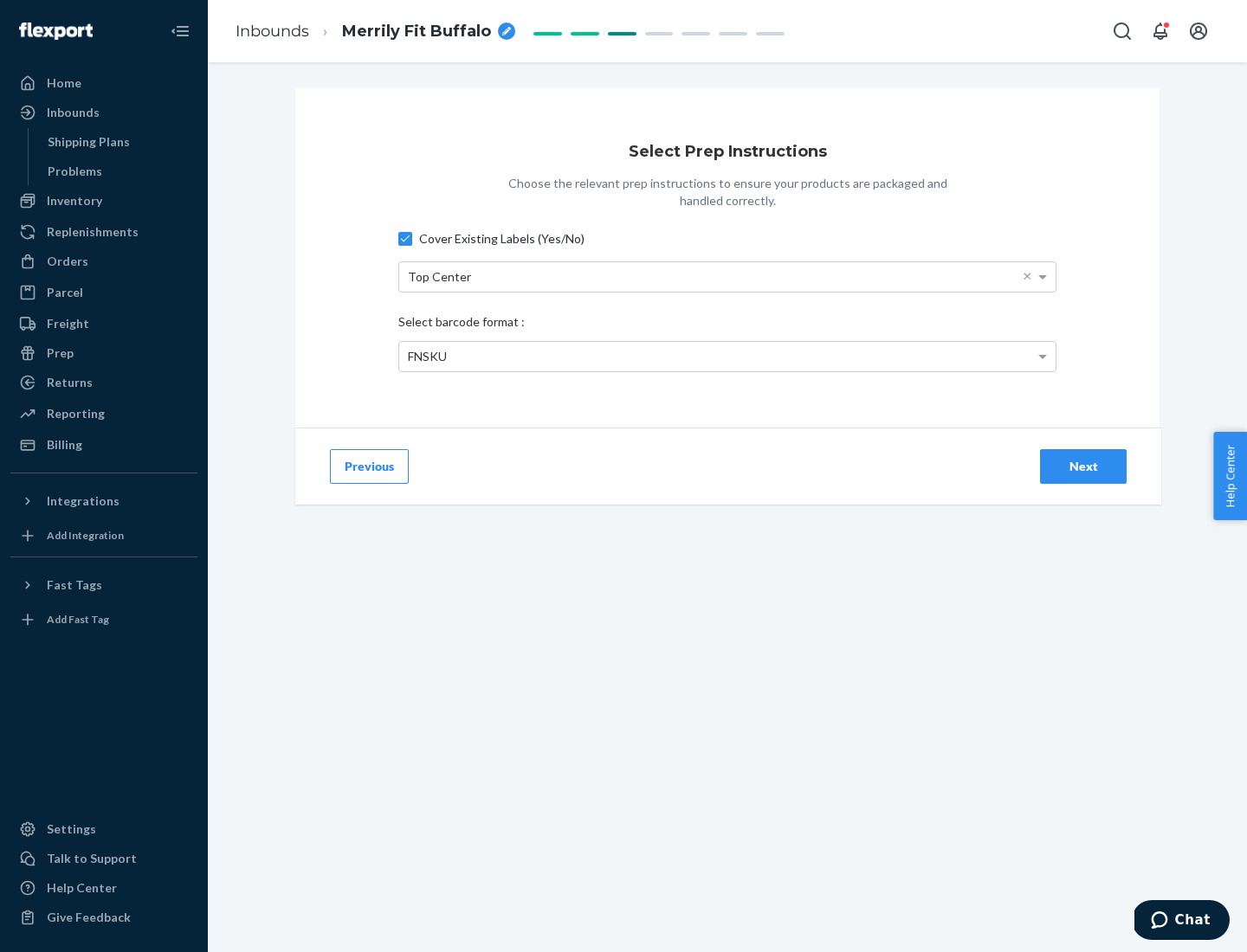
click at [1083, 466] on div "Next" at bounding box center [1083, 466] width 57 height 17
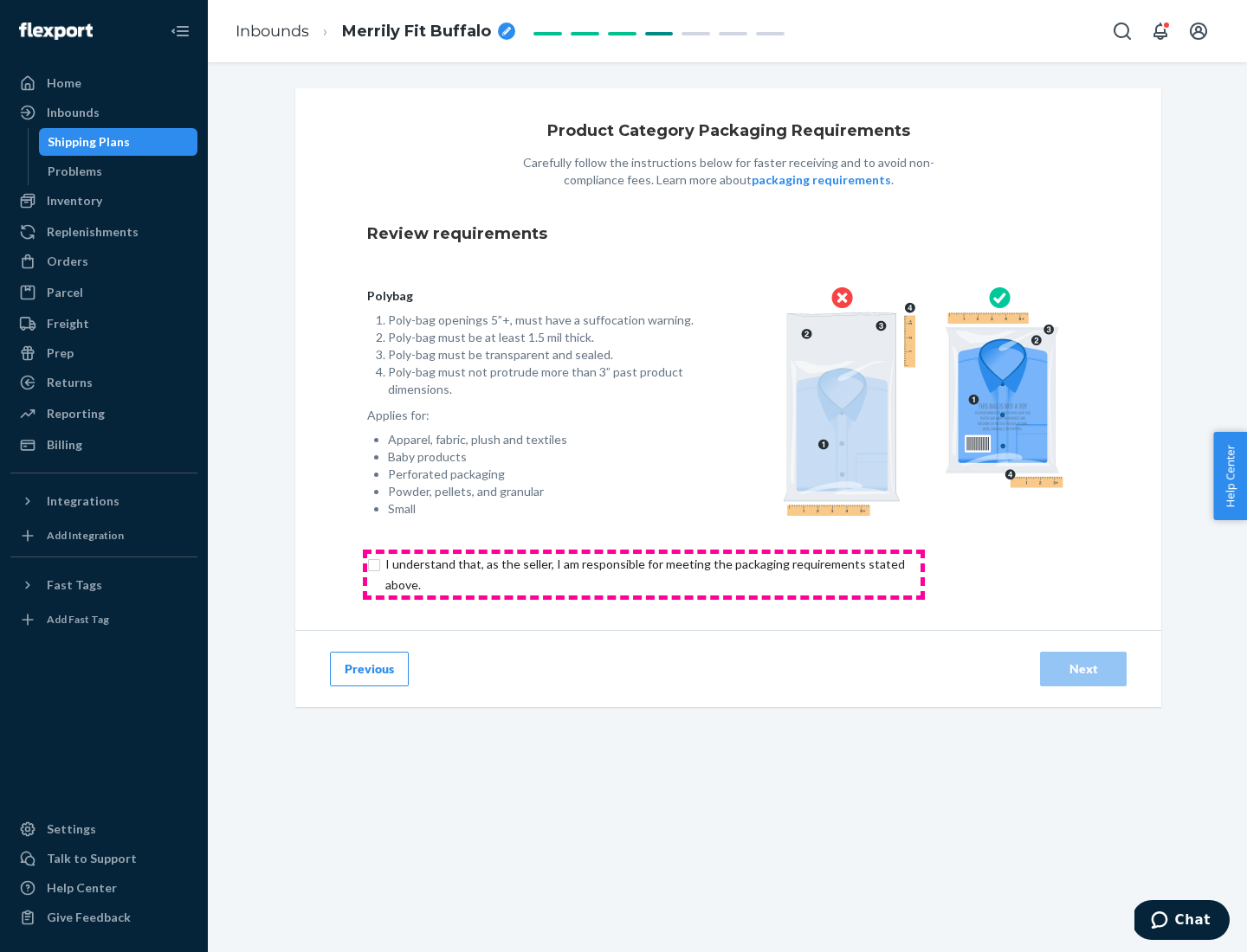
click at [644, 574] on input "checkbox" at bounding box center [654, 575] width 576 height 42
checkbox input "true"
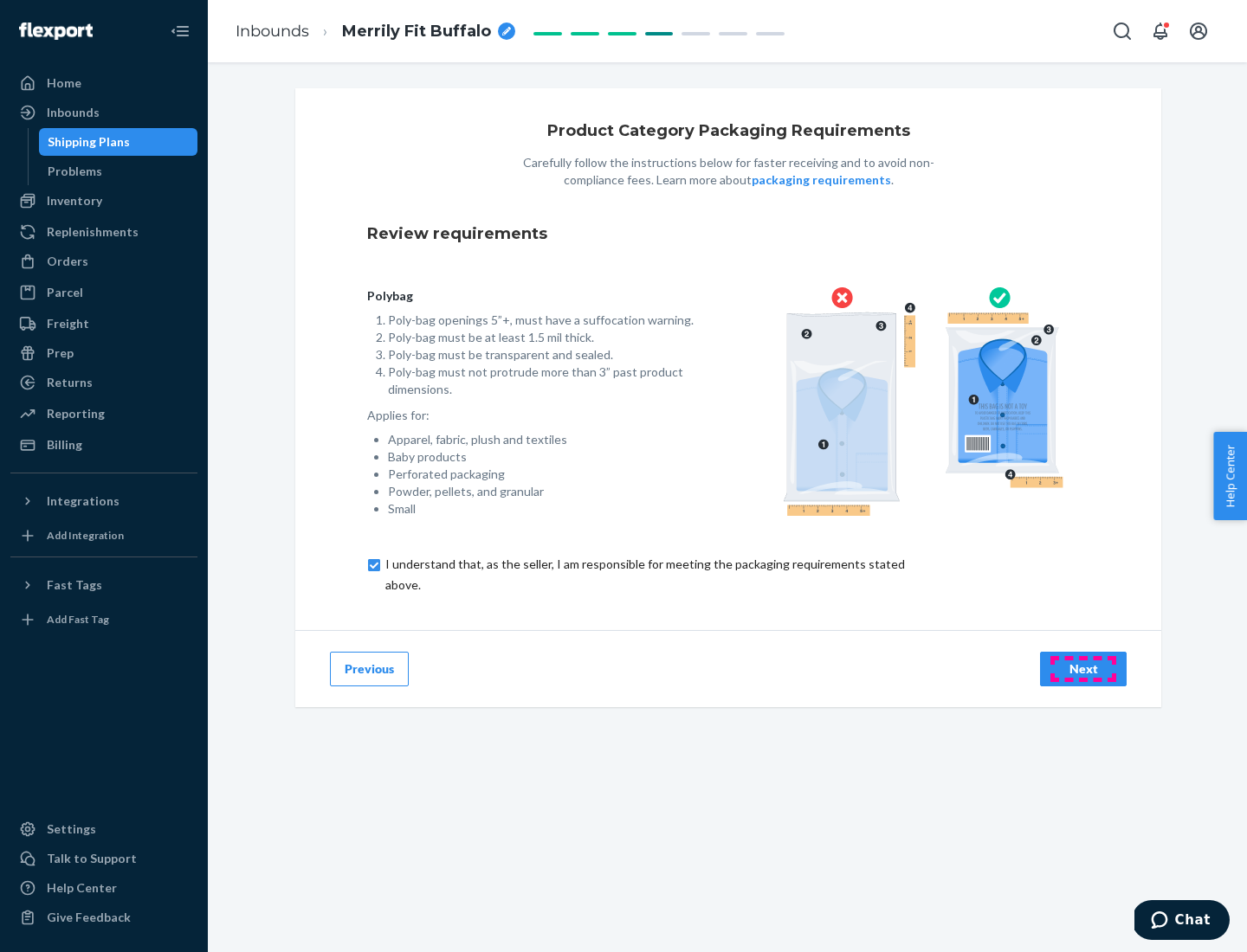
click at [1083, 668] on div "Next" at bounding box center [1083, 669] width 57 height 17
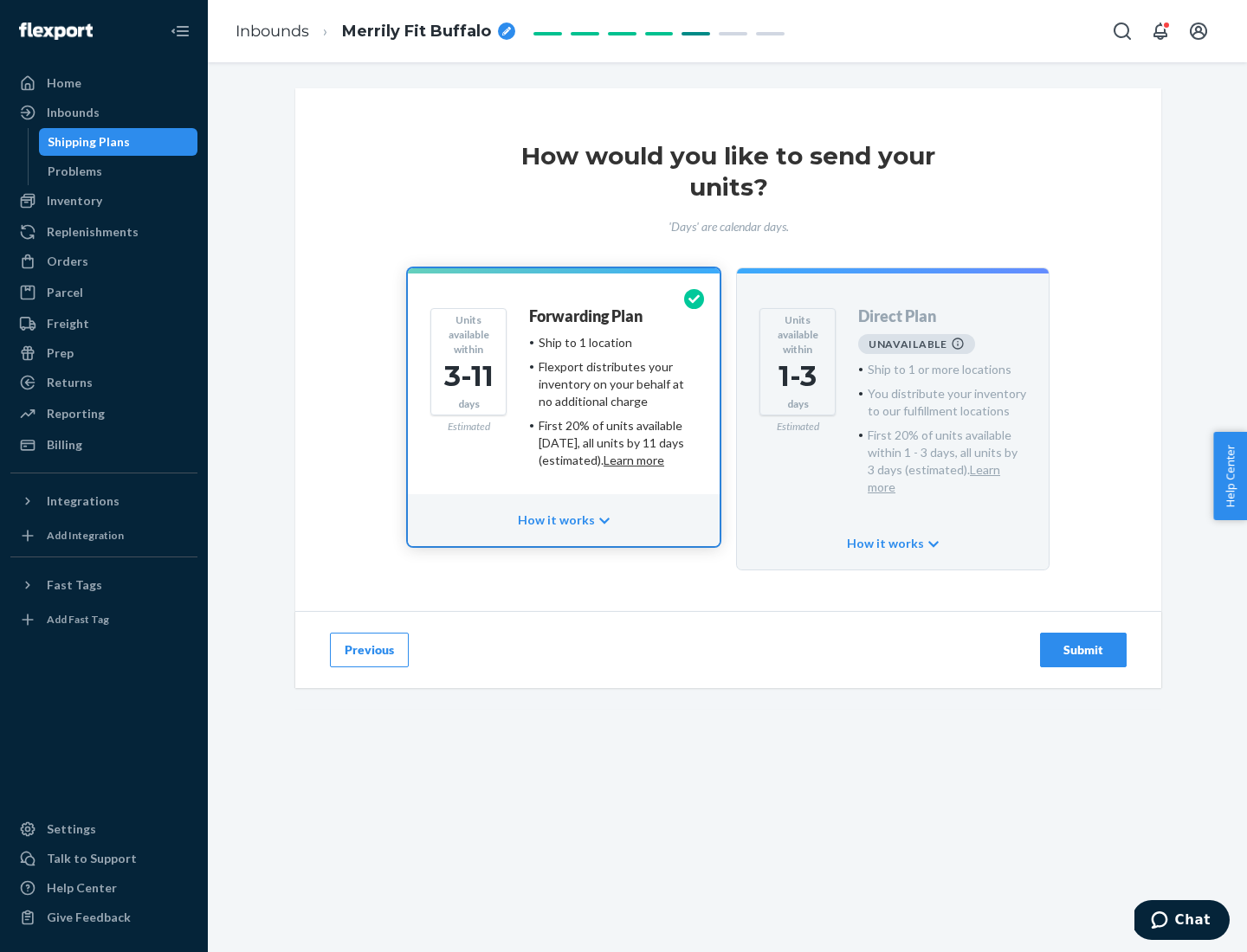
click at [587, 316] on h4 "Forwarding Plan" at bounding box center [585, 317] width 114 height 17
click at [1083, 642] on div "Submit" at bounding box center [1083, 650] width 57 height 17
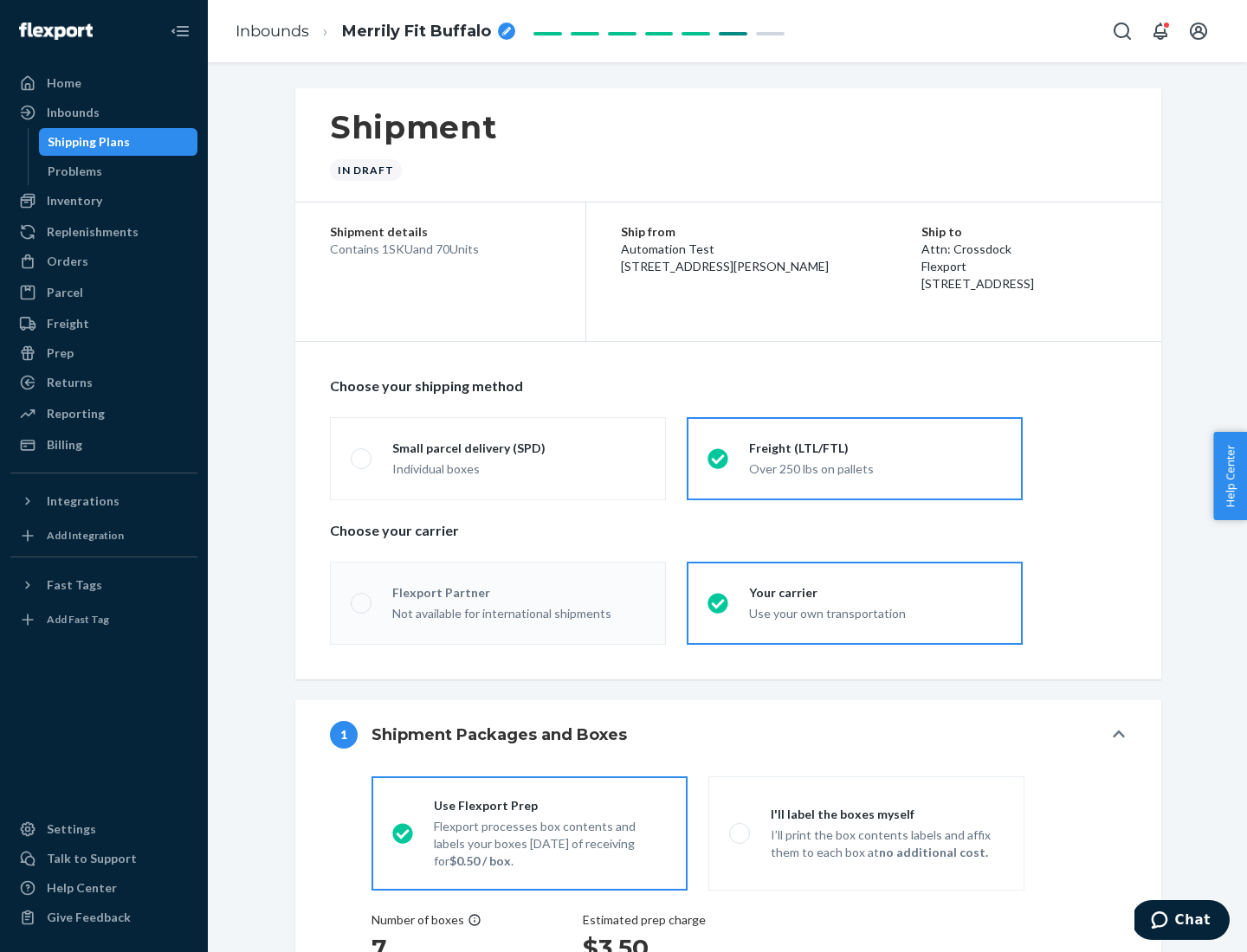
radio input "true"
radio input "false"
radio input "true"
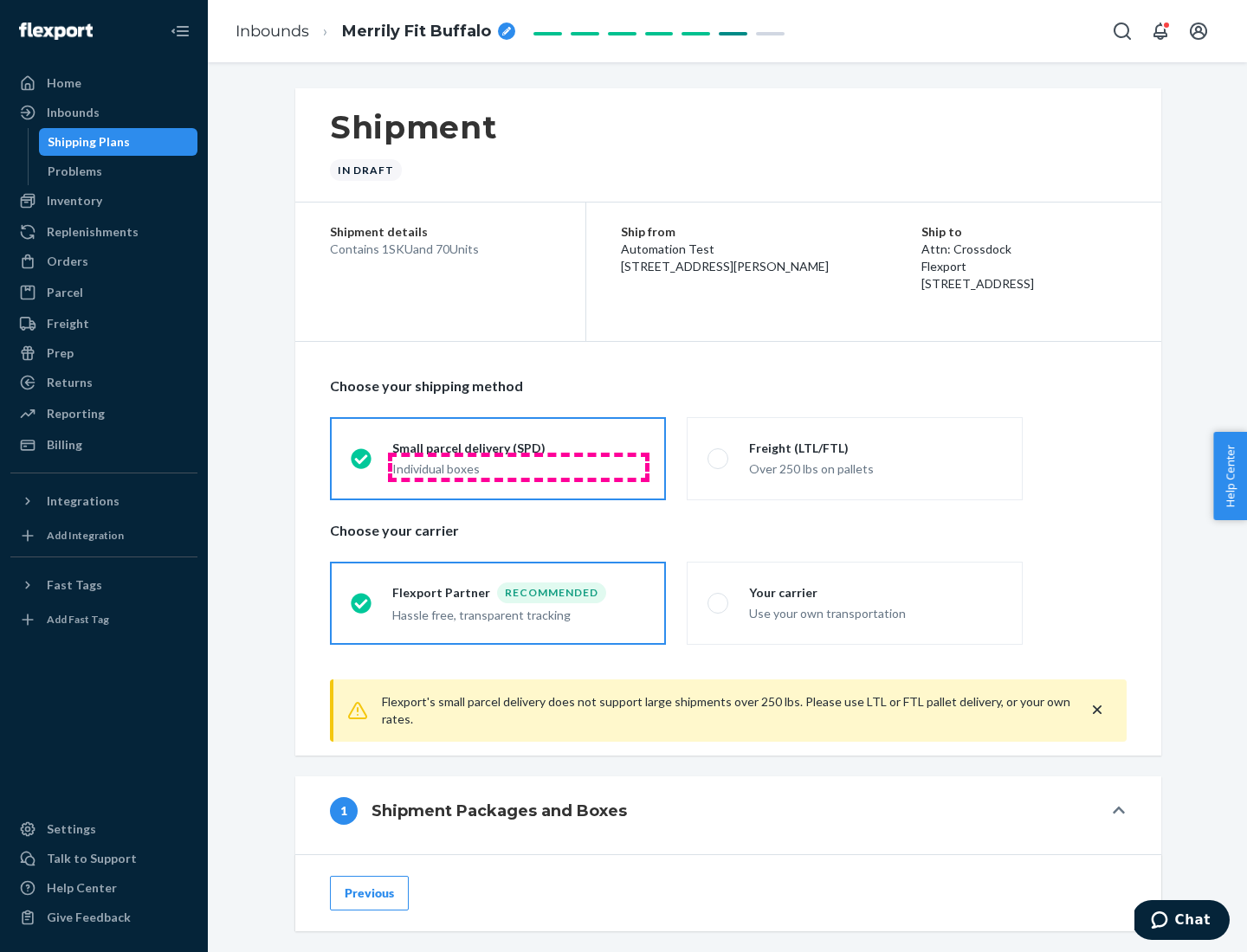
click at [519, 467] on div "Individual boxes" at bounding box center [519, 469] width 253 height 17
click at [362, 464] on input "Small parcel delivery (SPD) Individual boxes" at bounding box center [356, 459] width 11 height 11
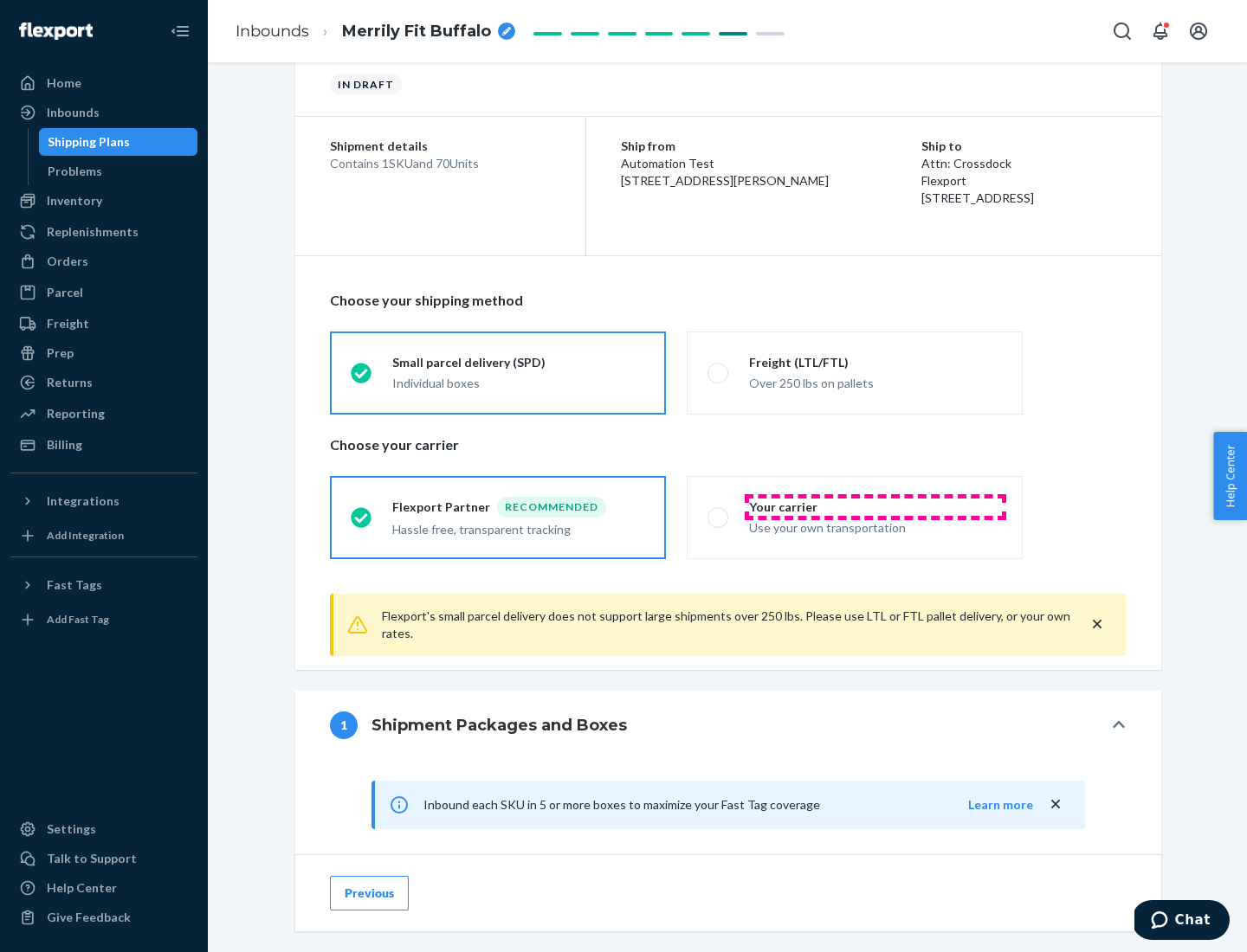
click at [876, 507] on div "Your carrier" at bounding box center [876, 507] width 253 height 17
click at [719, 511] on input "Your carrier Use your own transportation" at bounding box center [713, 517] width 11 height 11
radio input "true"
radio input "false"
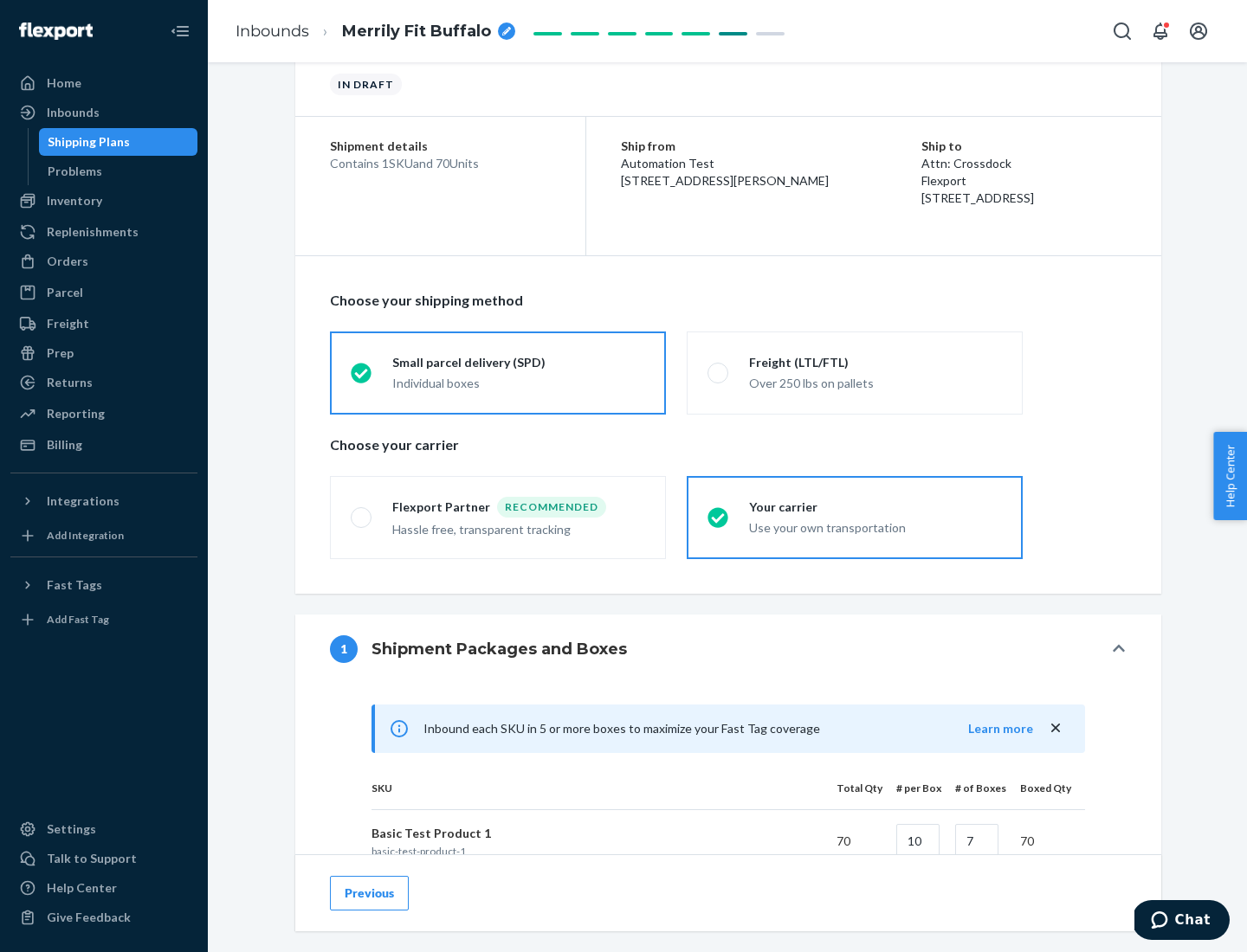
scroll to position [420, 0]
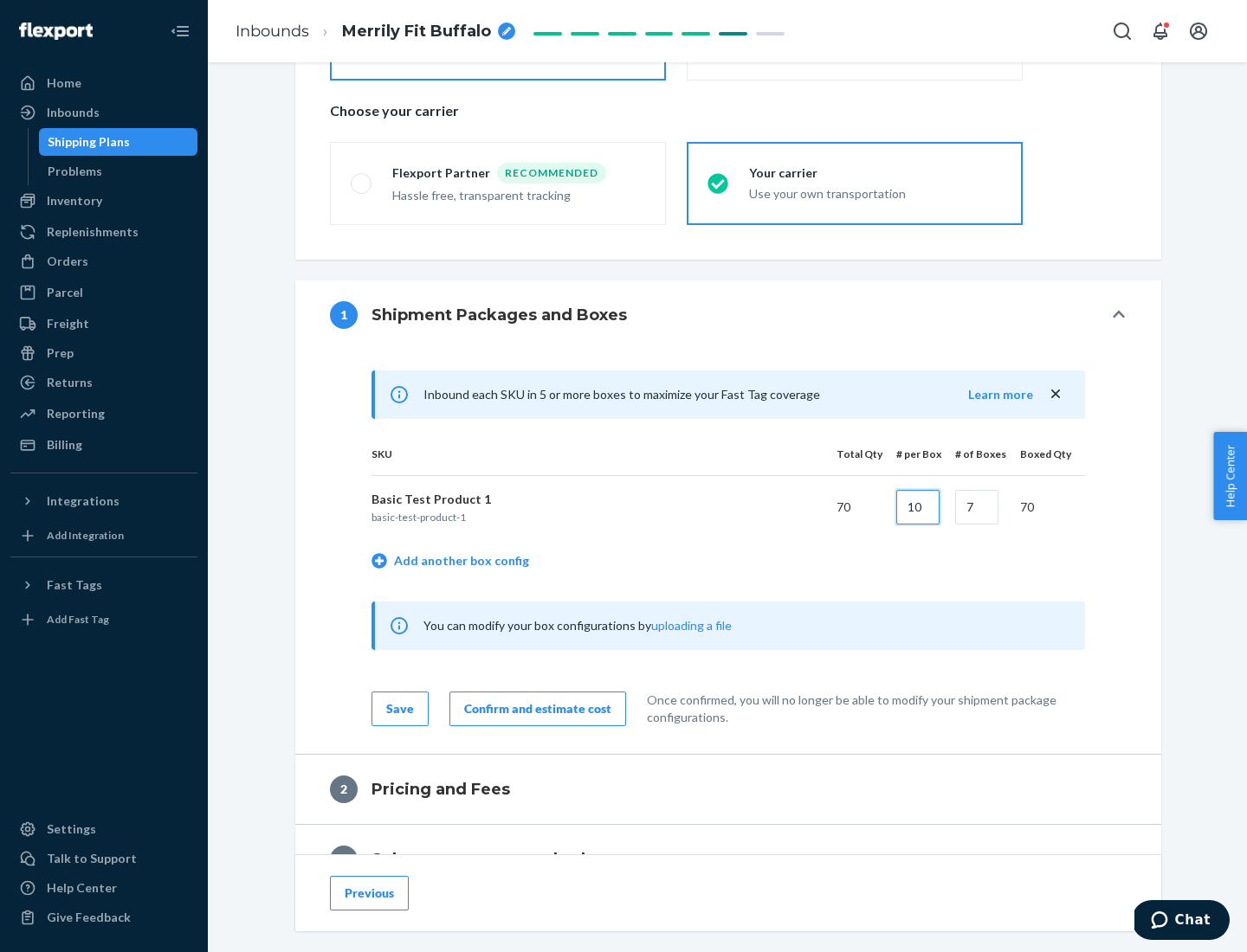
type input "10"
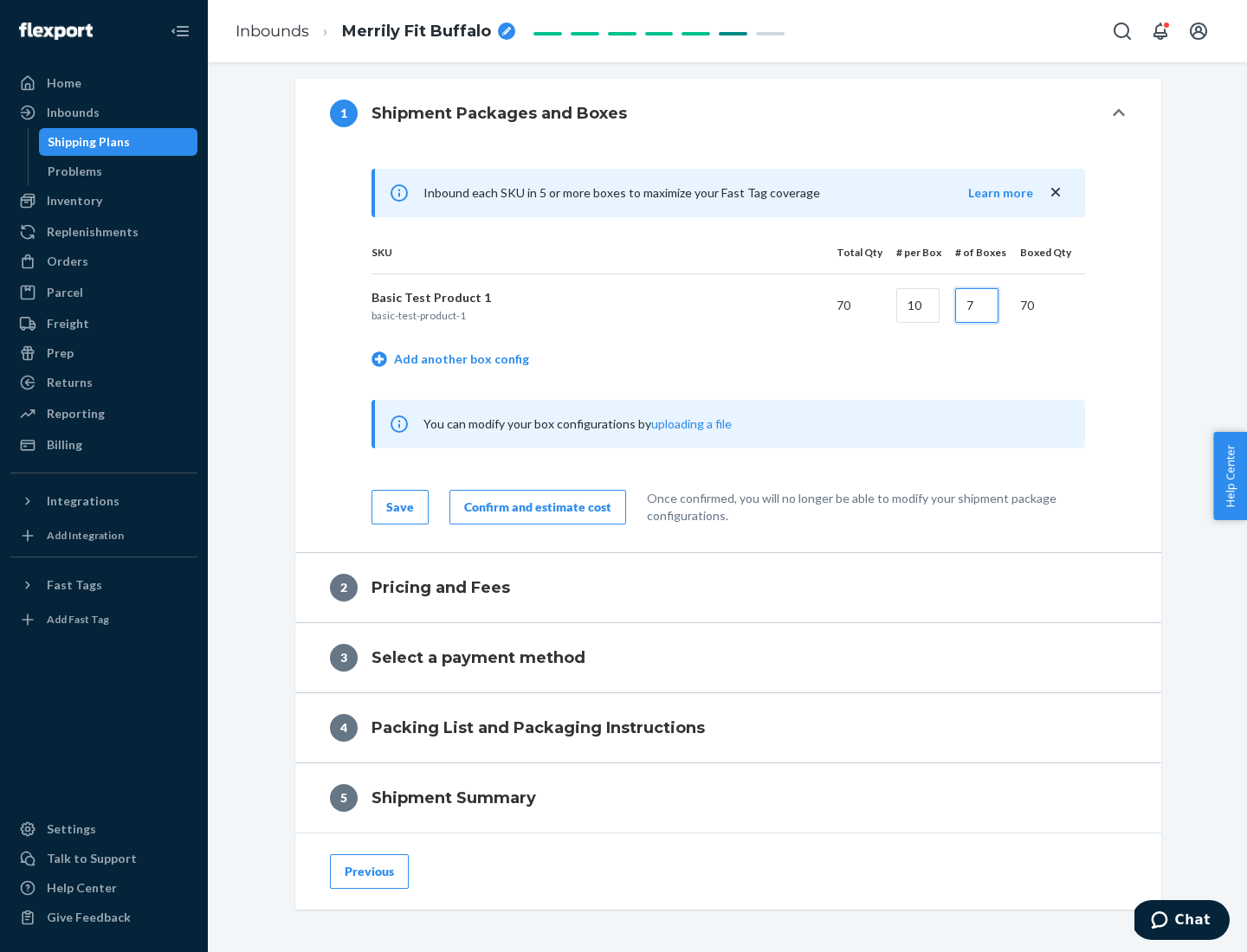
type input "7"
click at [534, 507] on div "Confirm and estimate cost" at bounding box center [538, 507] width 147 height 17
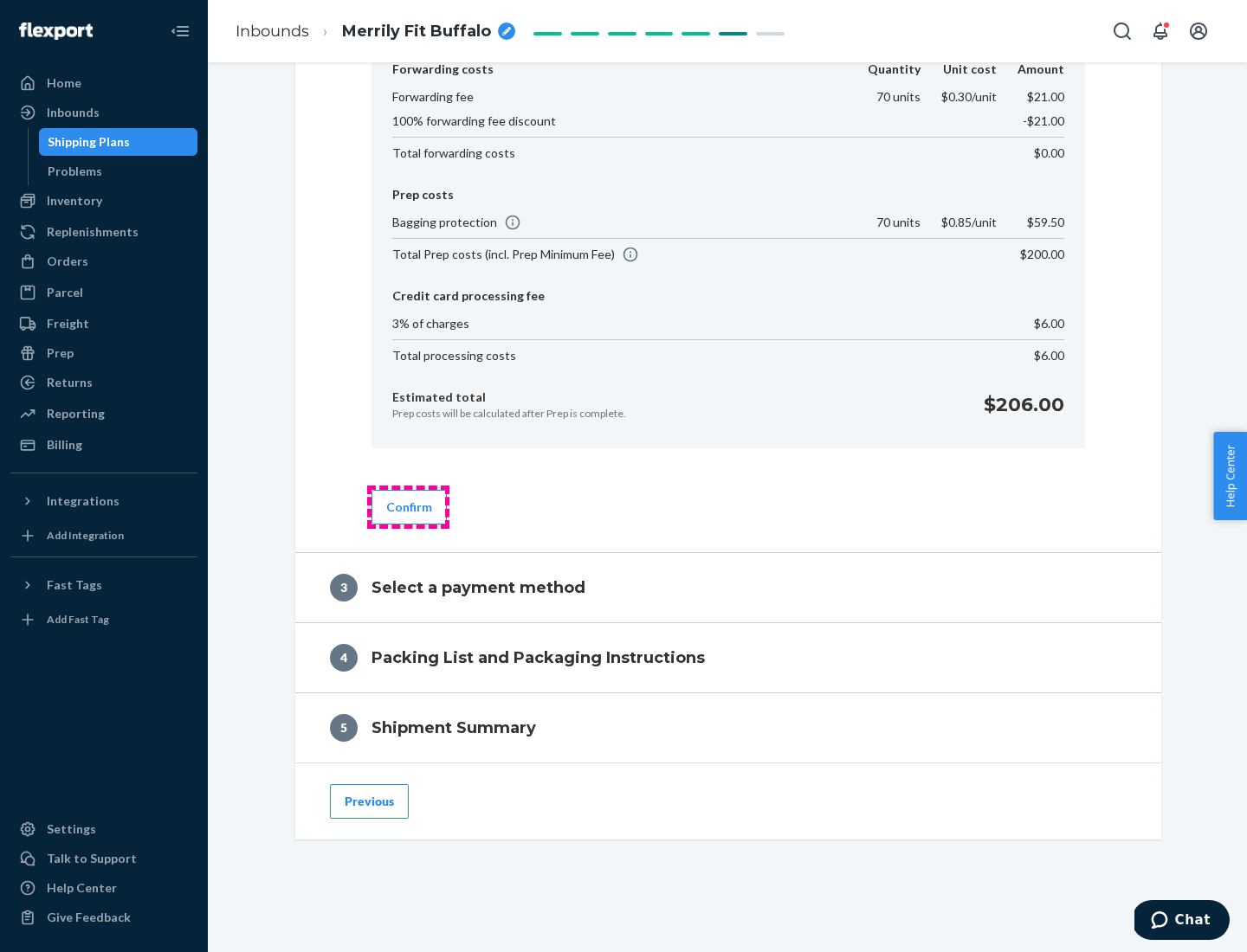
click at [408, 507] on button "Confirm" at bounding box center [409, 507] width 76 height 35
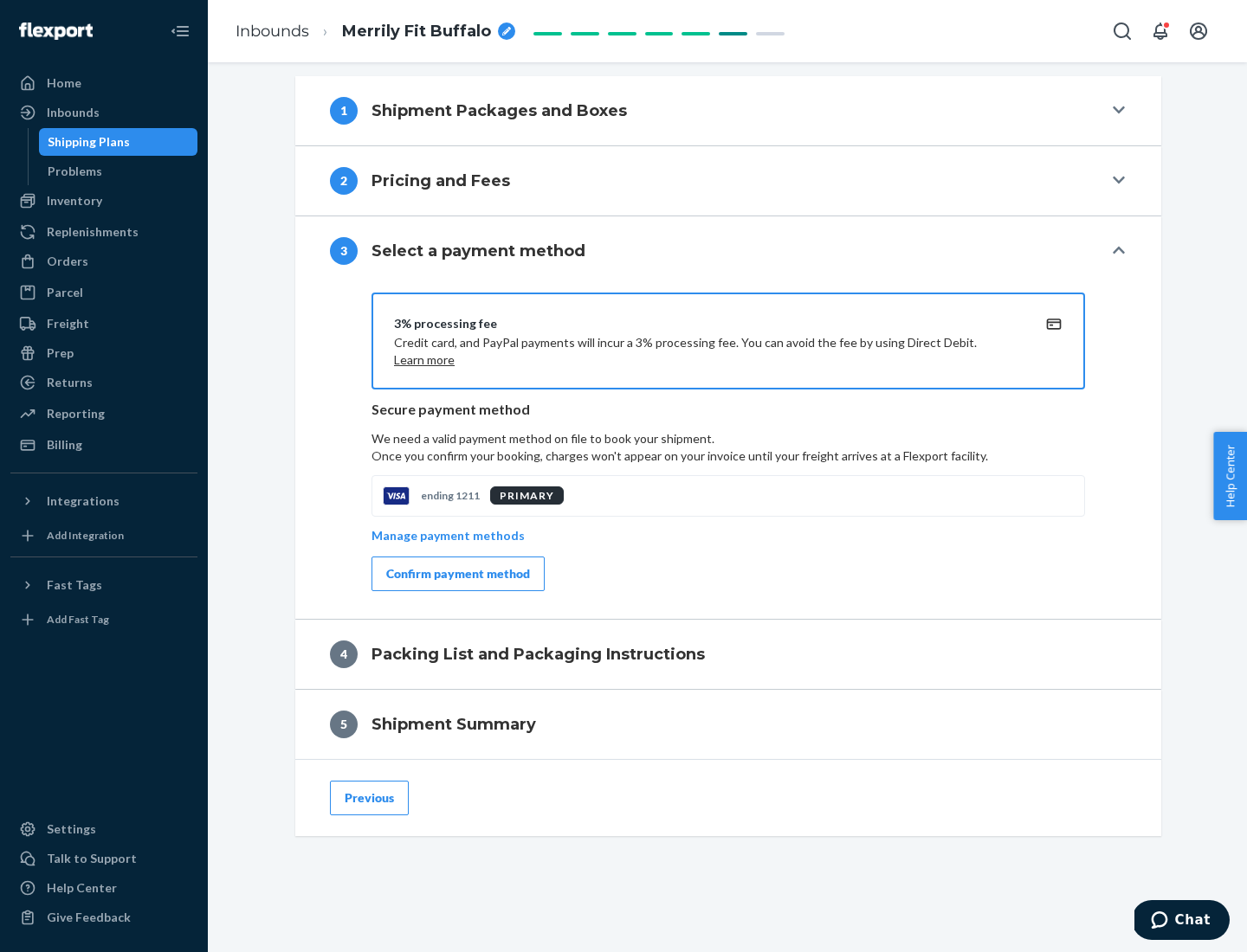
click at [456, 574] on div "Confirm payment method" at bounding box center [458, 573] width 144 height 17
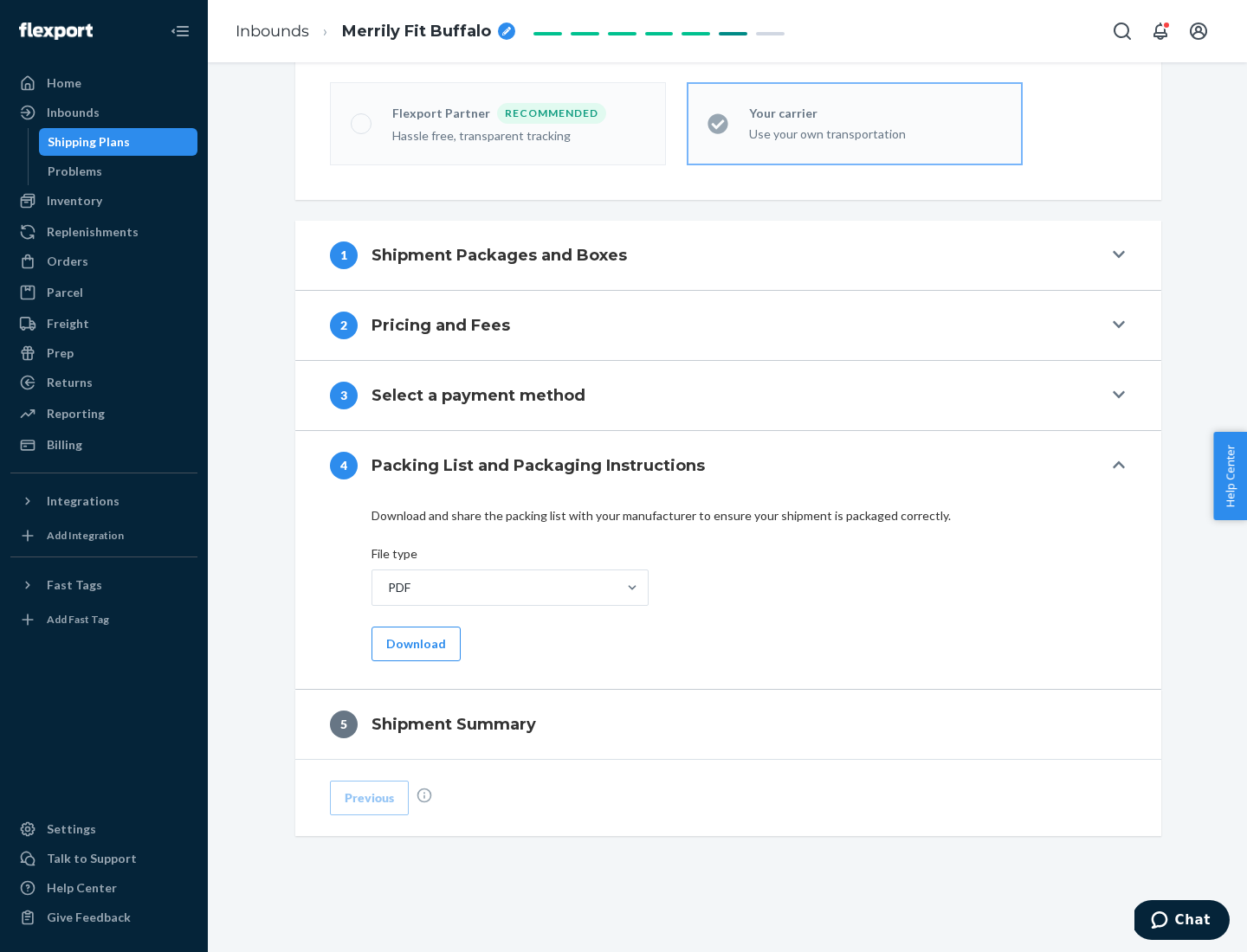
scroll to position [480, 0]
